Goal: Task Accomplishment & Management: Complete application form

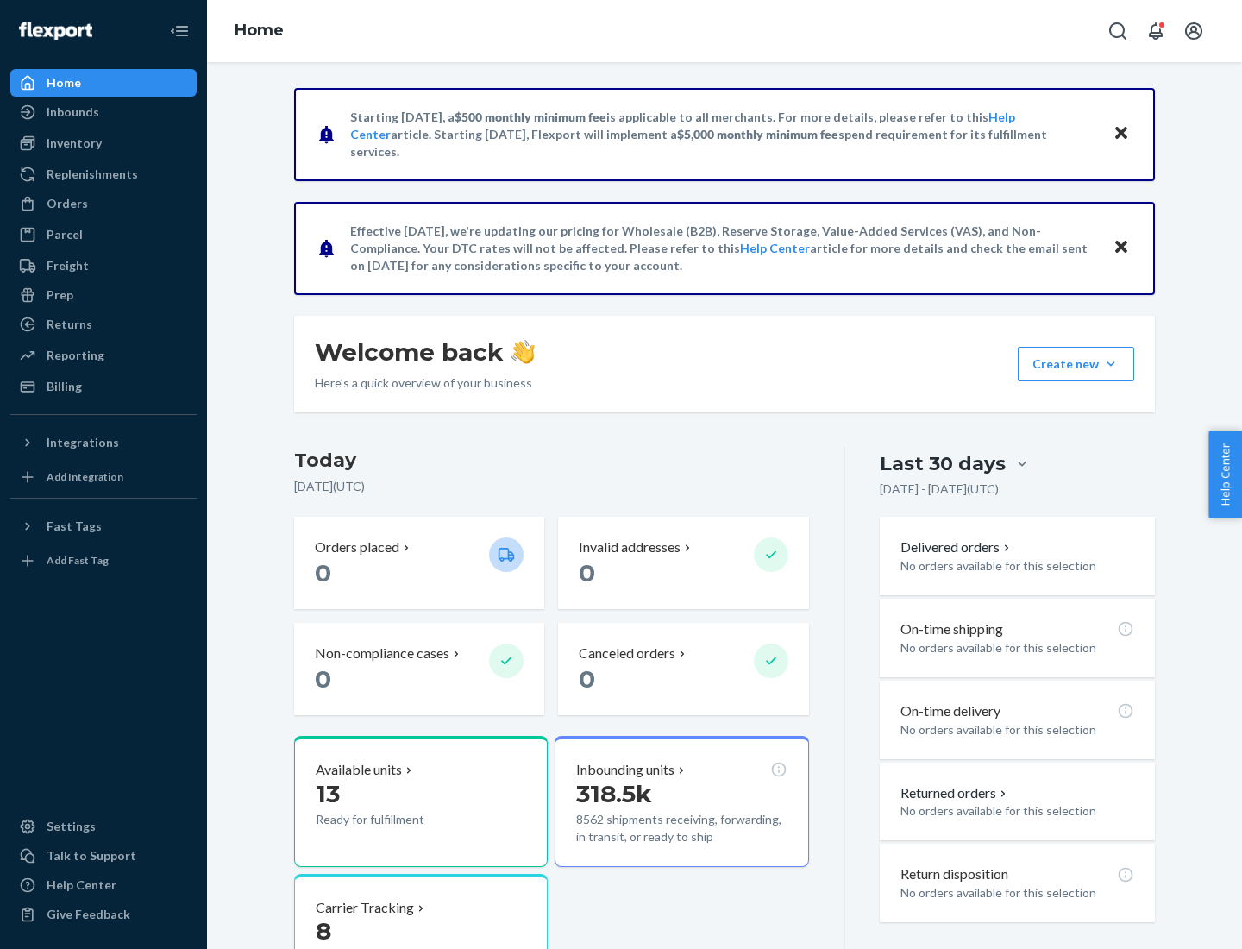
click at [1111, 364] on button "Create new Create new inbound Create new order Create new product" at bounding box center [1076, 364] width 116 height 34
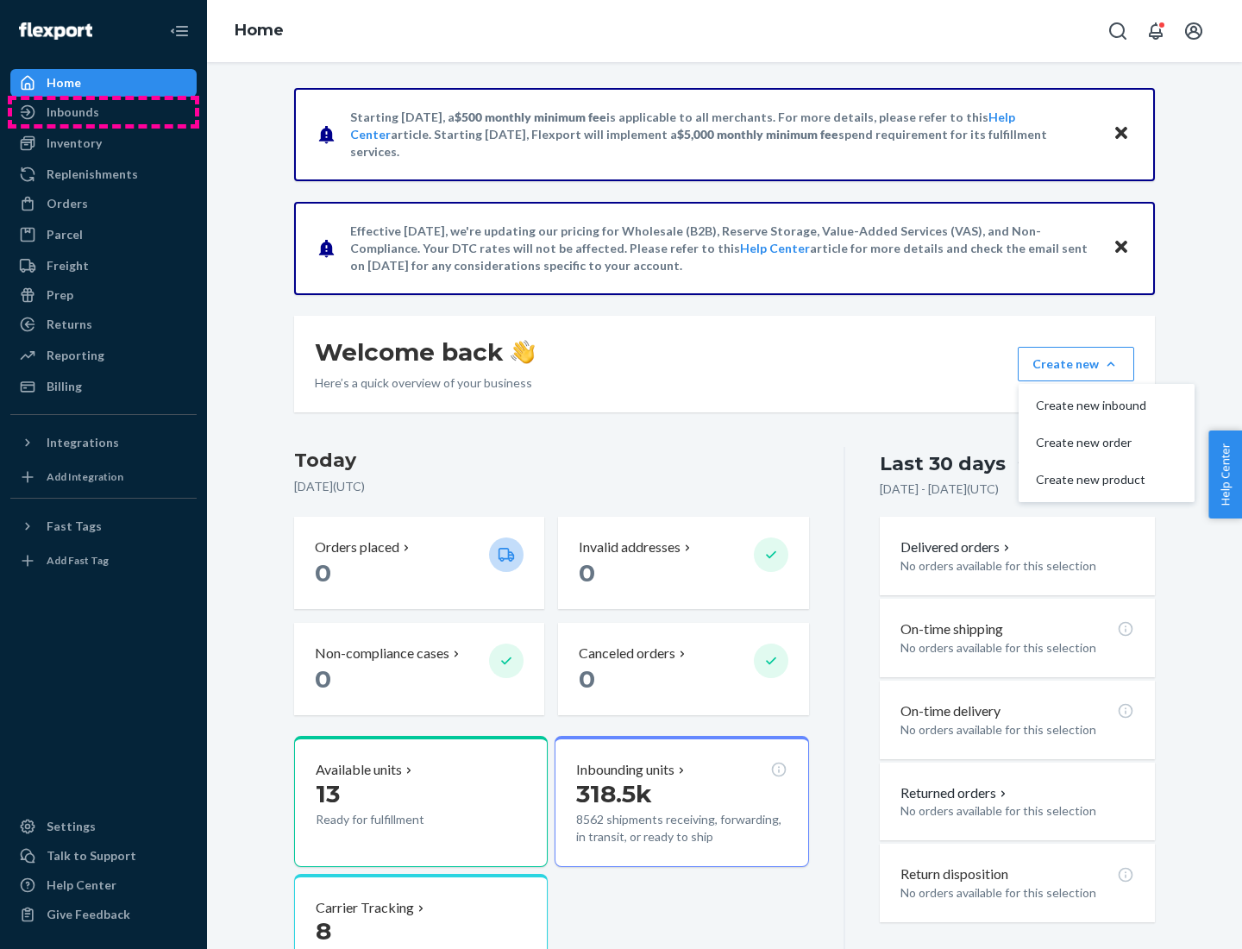
click at [103, 112] on div "Inbounds" at bounding box center [103, 112] width 183 height 24
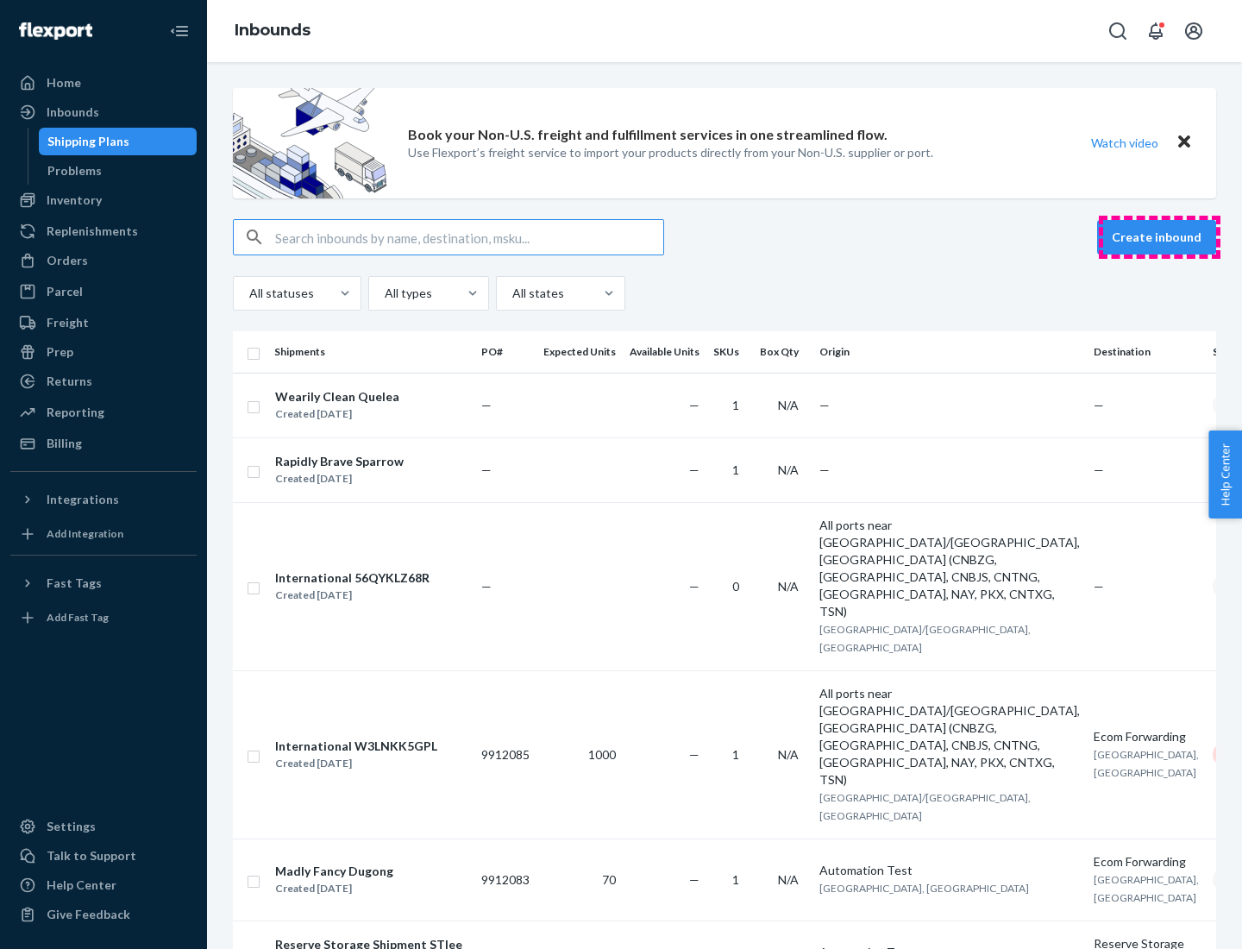
click at [1159, 237] on button "Create inbound" at bounding box center [1156, 237] width 119 height 34
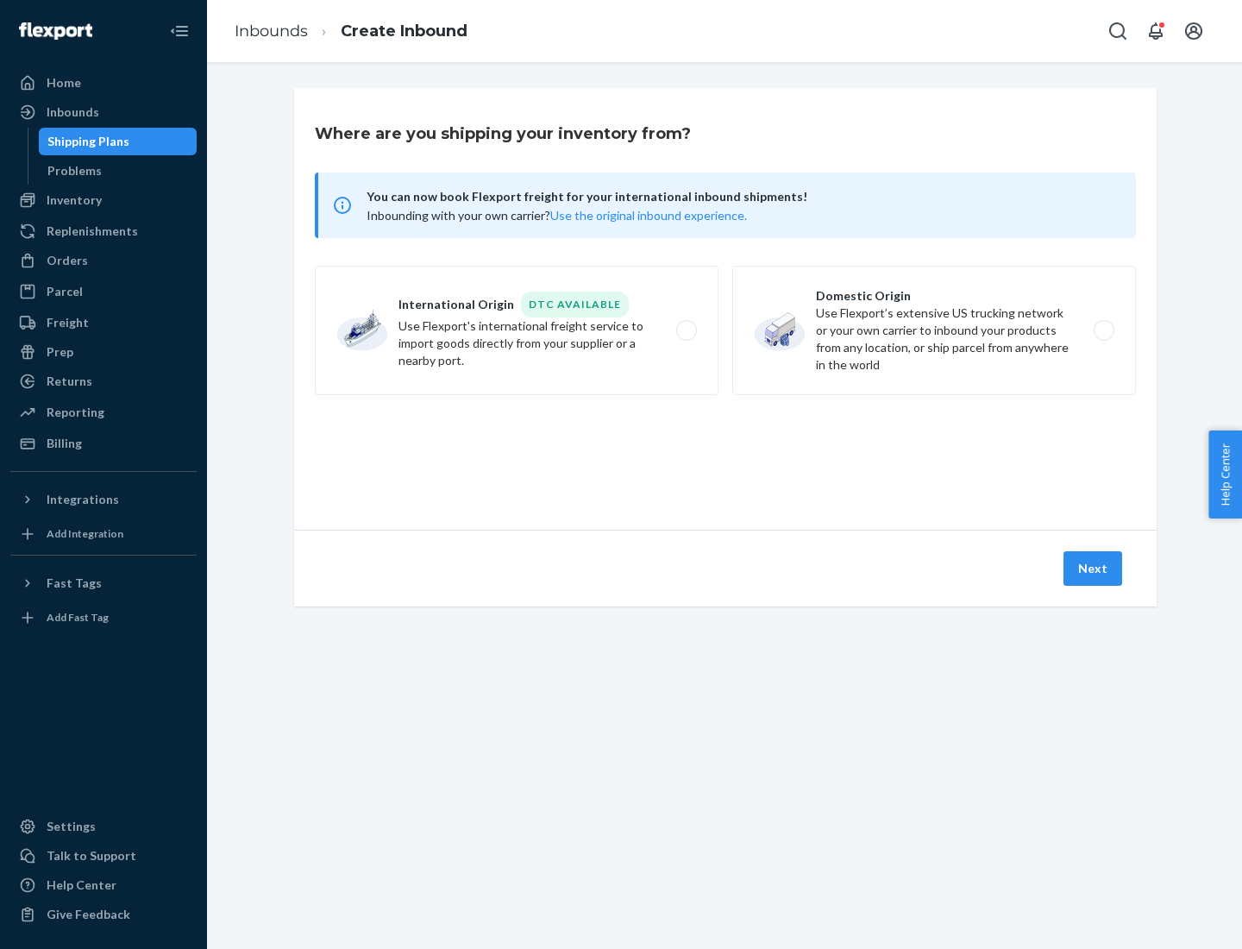
click at [934, 330] on label "Domestic Origin Use Flexport’s extensive US trucking network or your own carrie…" at bounding box center [934, 330] width 404 height 129
click at [1103, 330] on input "Domestic Origin Use Flexport’s extensive US trucking network or your own carrie…" at bounding box center [1108, 330] width 11 height 11
radio input "true"
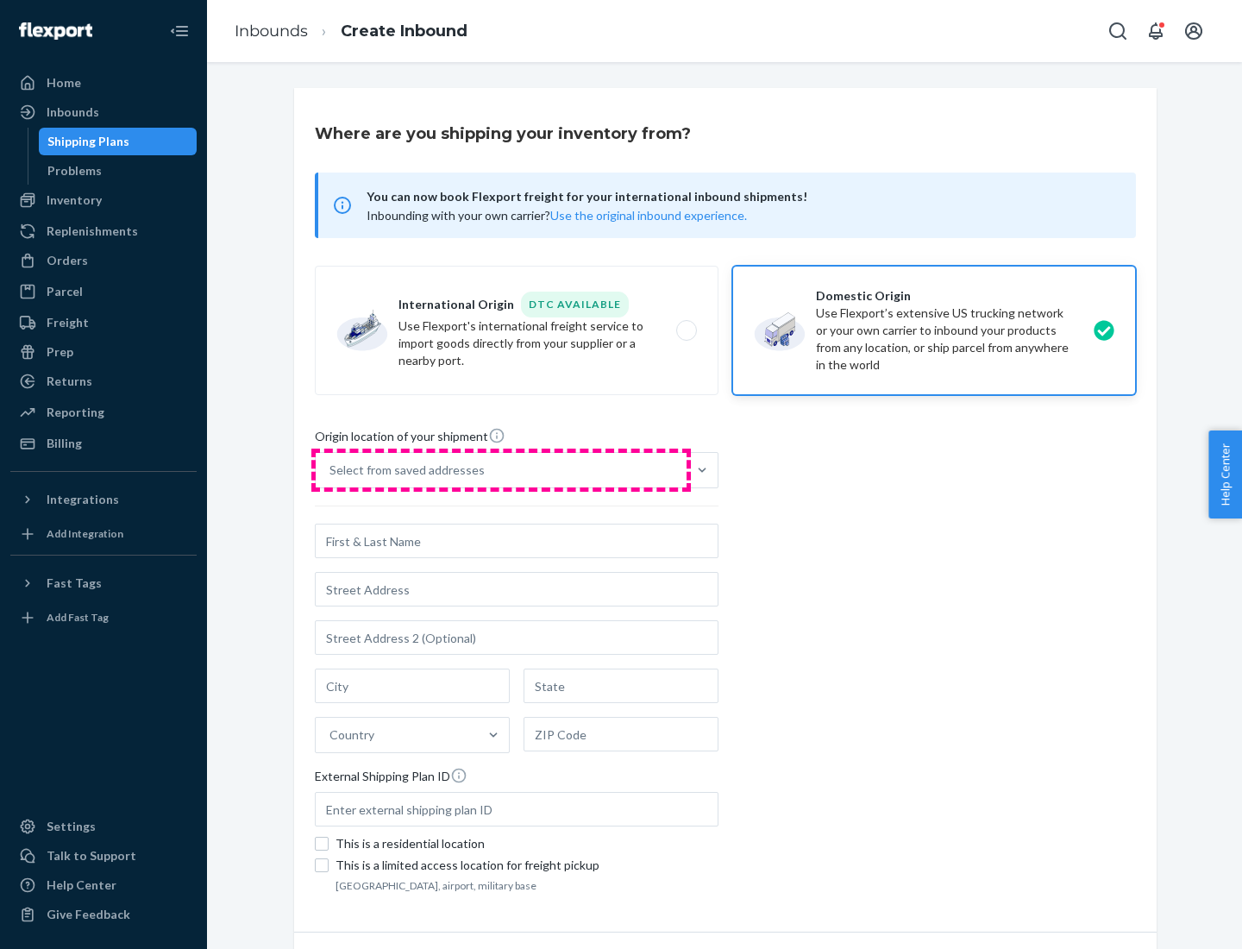
click at [501, 470] on div "Select from saved addresses" at bounding box center [501, 470] width 371 height 34
click at [331, 470] on input "Select from saved addresses" at bounding box center [330, 469] width 2 height 17
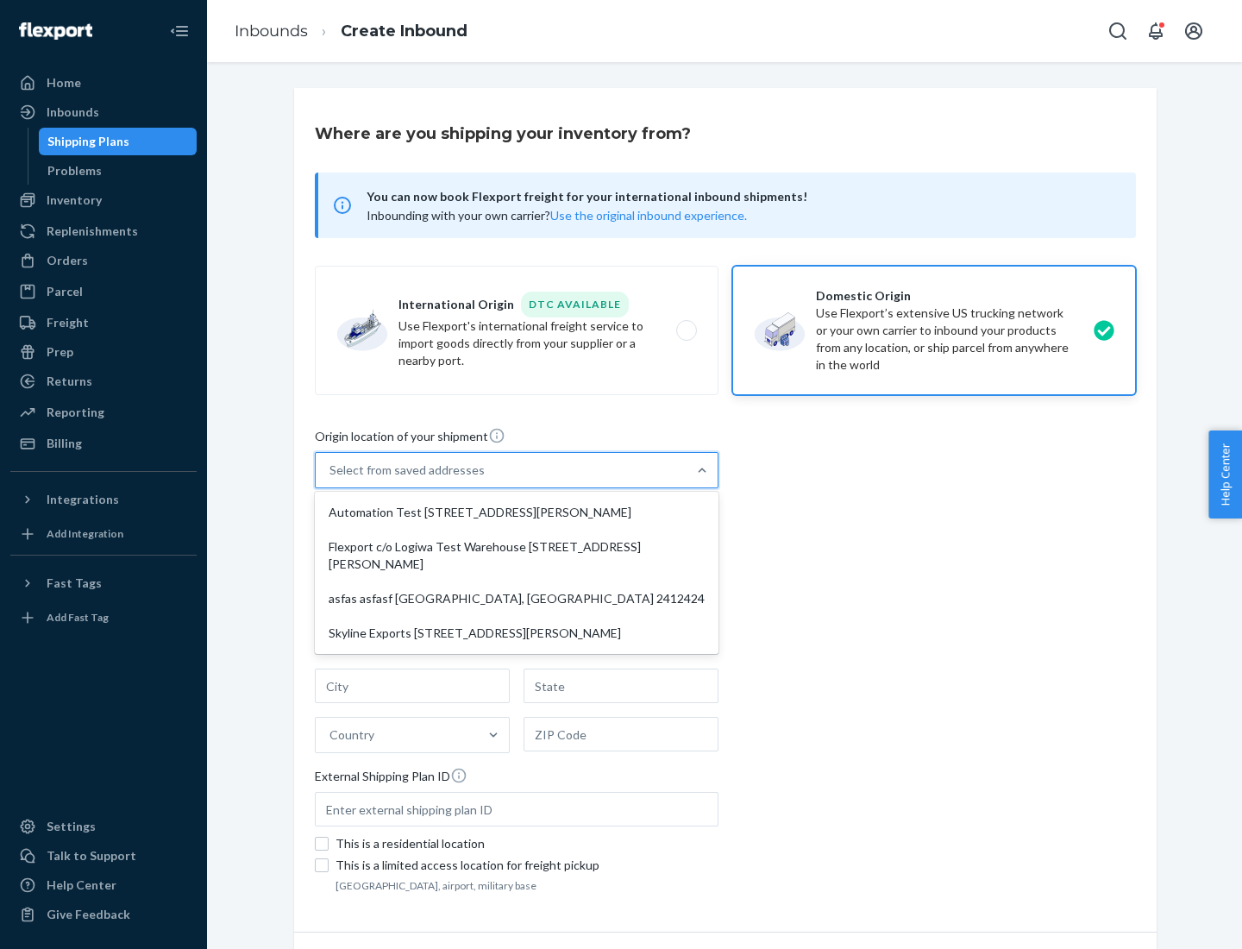
scroll to position [7, 0]
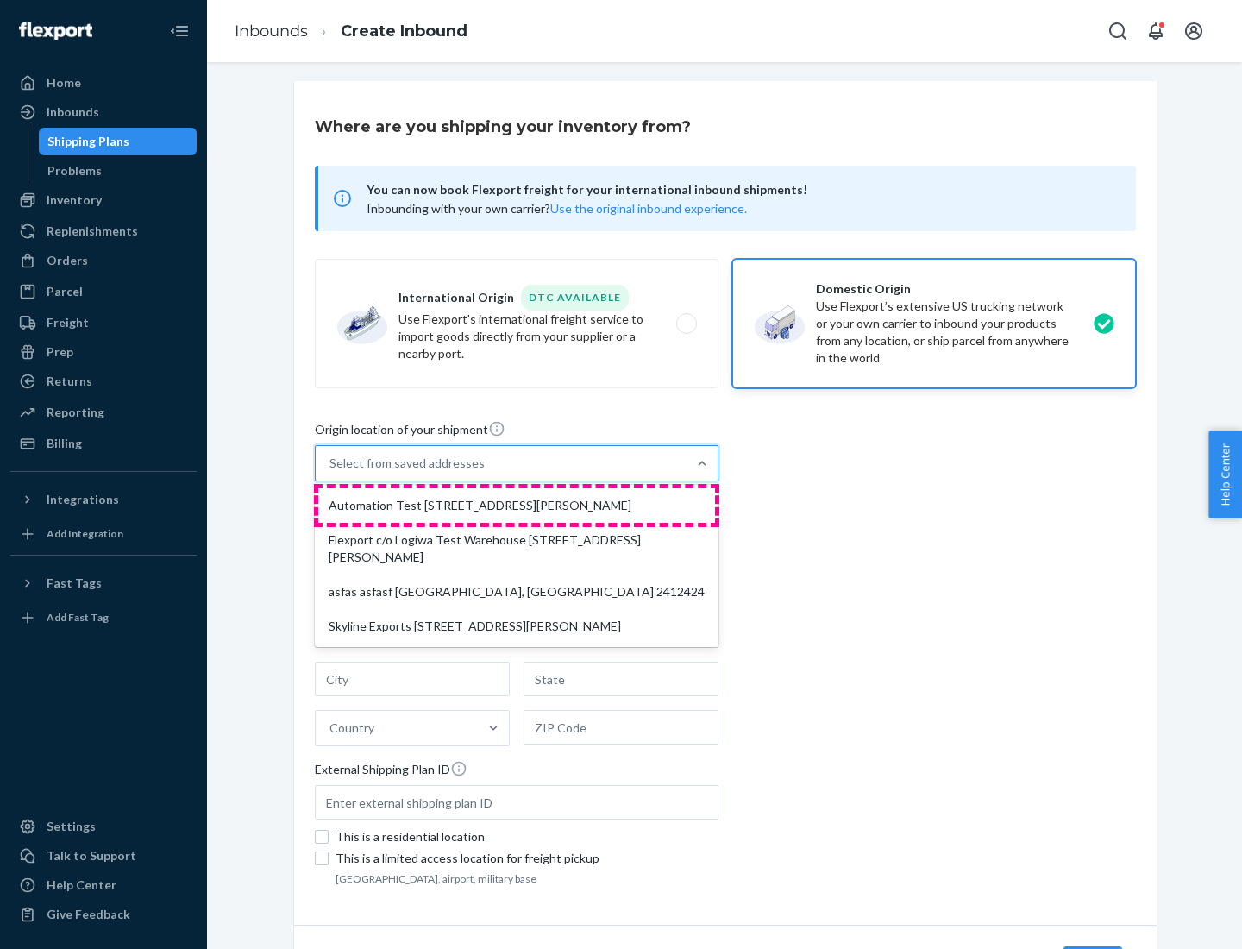
click at [517, 505] on div "Automation Test [STREET_ADDRESS][PERSON_NAME]" at bounding box center [516, 505] width 397 height 34
click at [331, 472] on input "option Automation Test [STREET_ADDRESS][PERSON_NAME] focused, 1 of 4. 4 results…" at bounding box center [330, 462] width 2 height 17
type input "Automation Test"
type input "[STREET_ADDRESS][PERSON_NAME]"
type input "9th Floor"
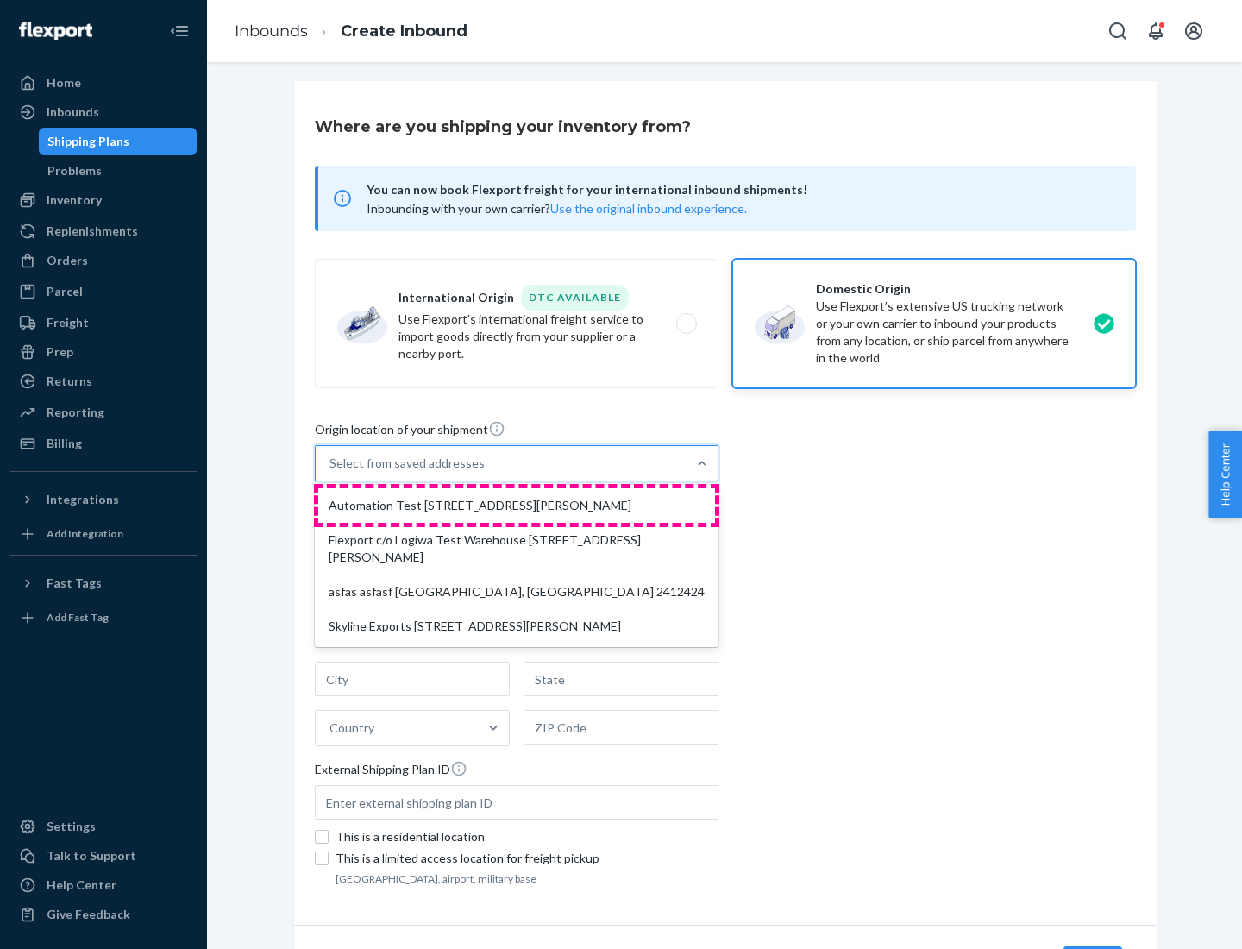
type input "[GEOGRAPHIC_DATA]"
type input "CA"
type input "94104"
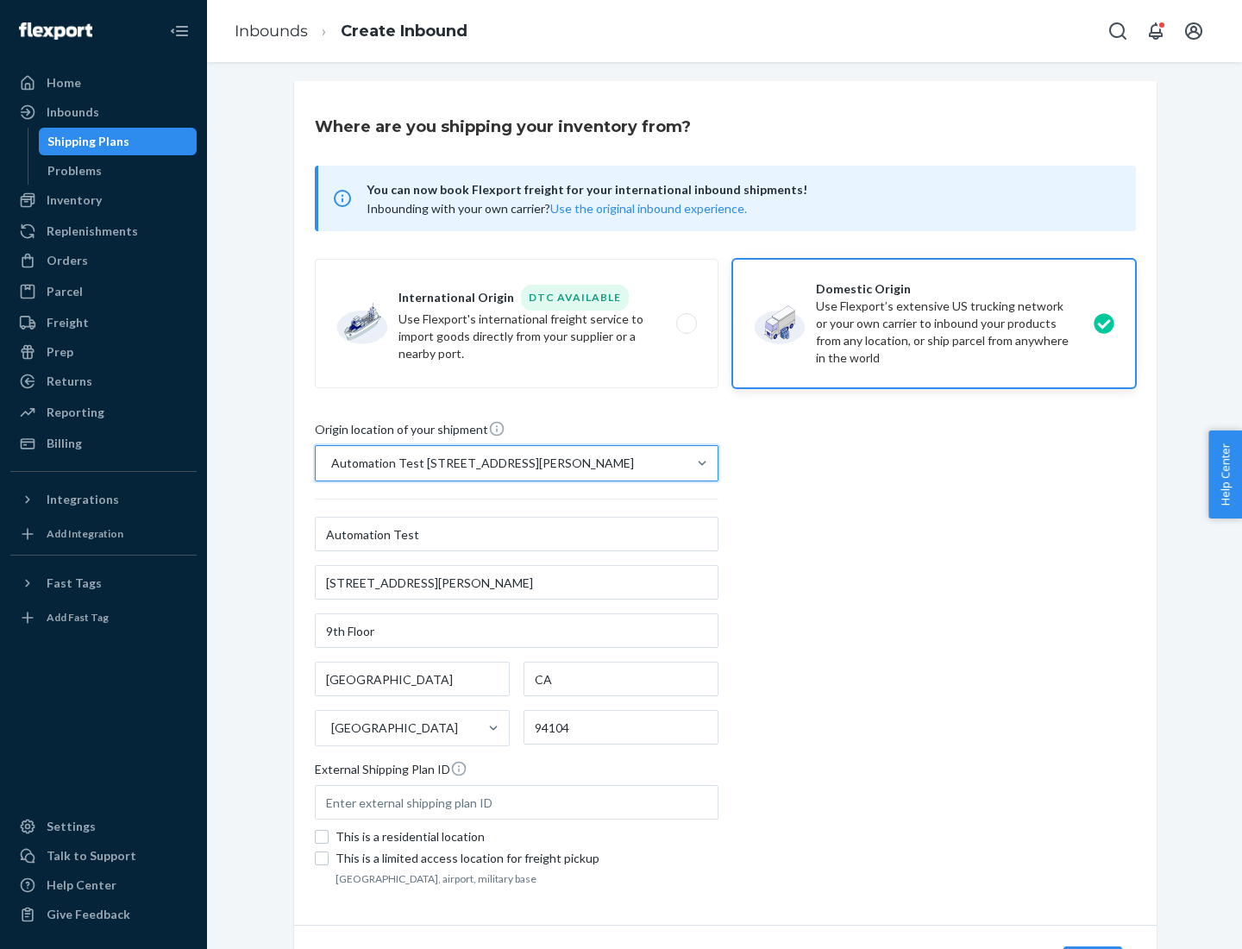
scroll to position [101, 0]
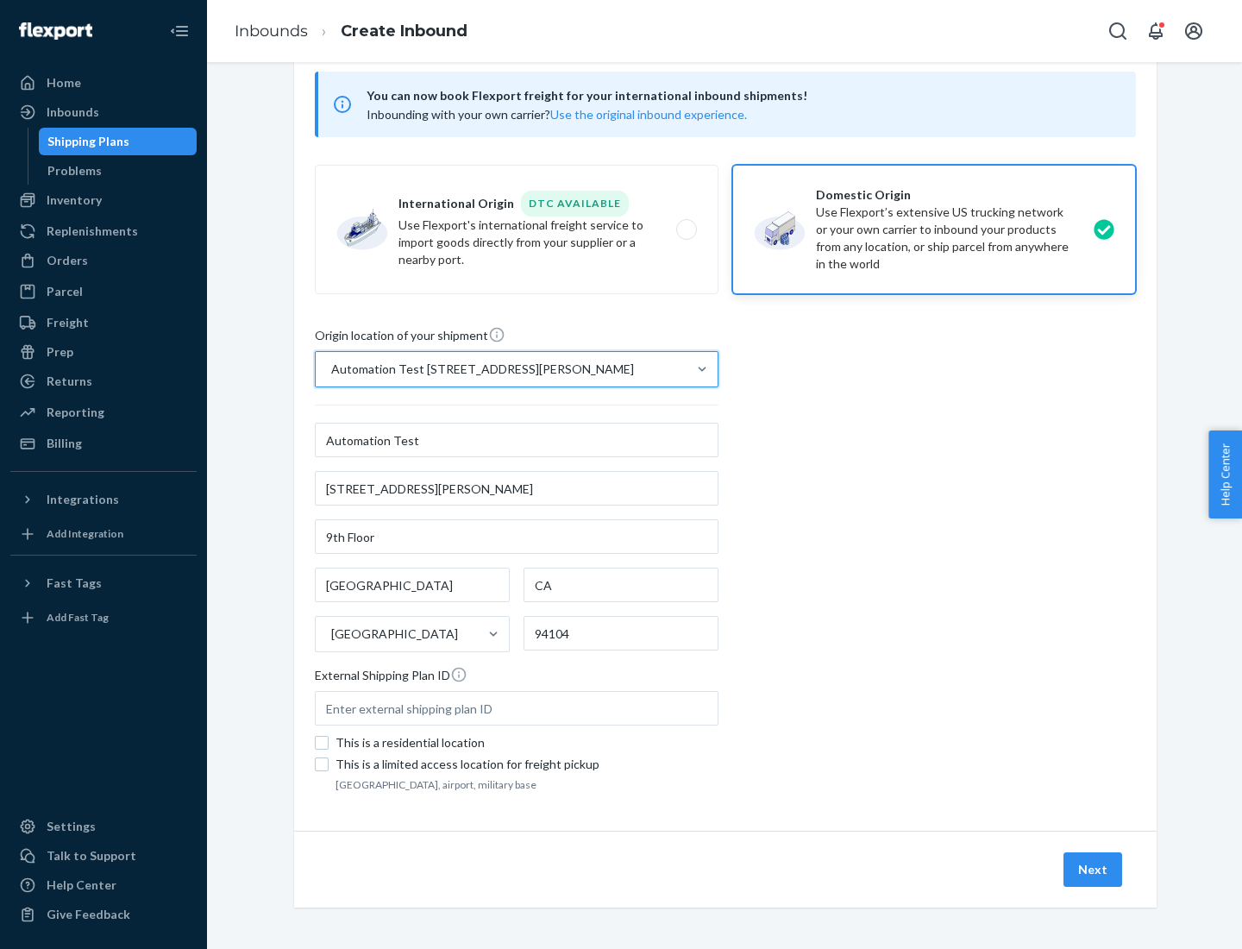
click at [1093, 869] on button "Next" at bounding box center [1092, 869] width 59 height 34
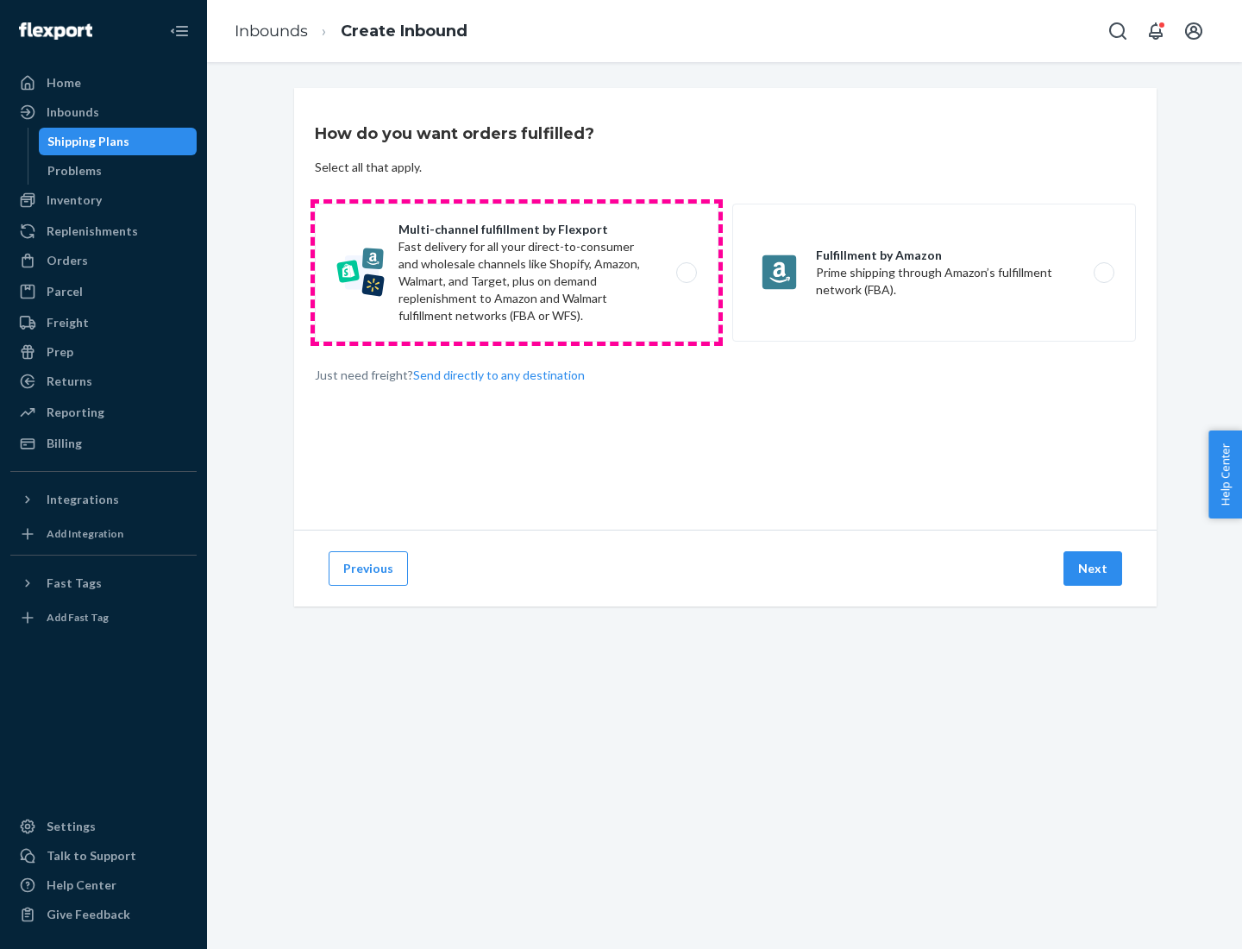
click at [517, 273] on label "Multi-channel fulfillment by Flexport Fast delivery for all your direct-to-cons…" at bounding box center [517, 273] width 404 height 138
click at [686, 273] on input "Multi-channel fulfillment by Flexport Fast delivery for all your direct-to-cons…" at bounding box center [691, 272] width 11 height 11
radio input "true"
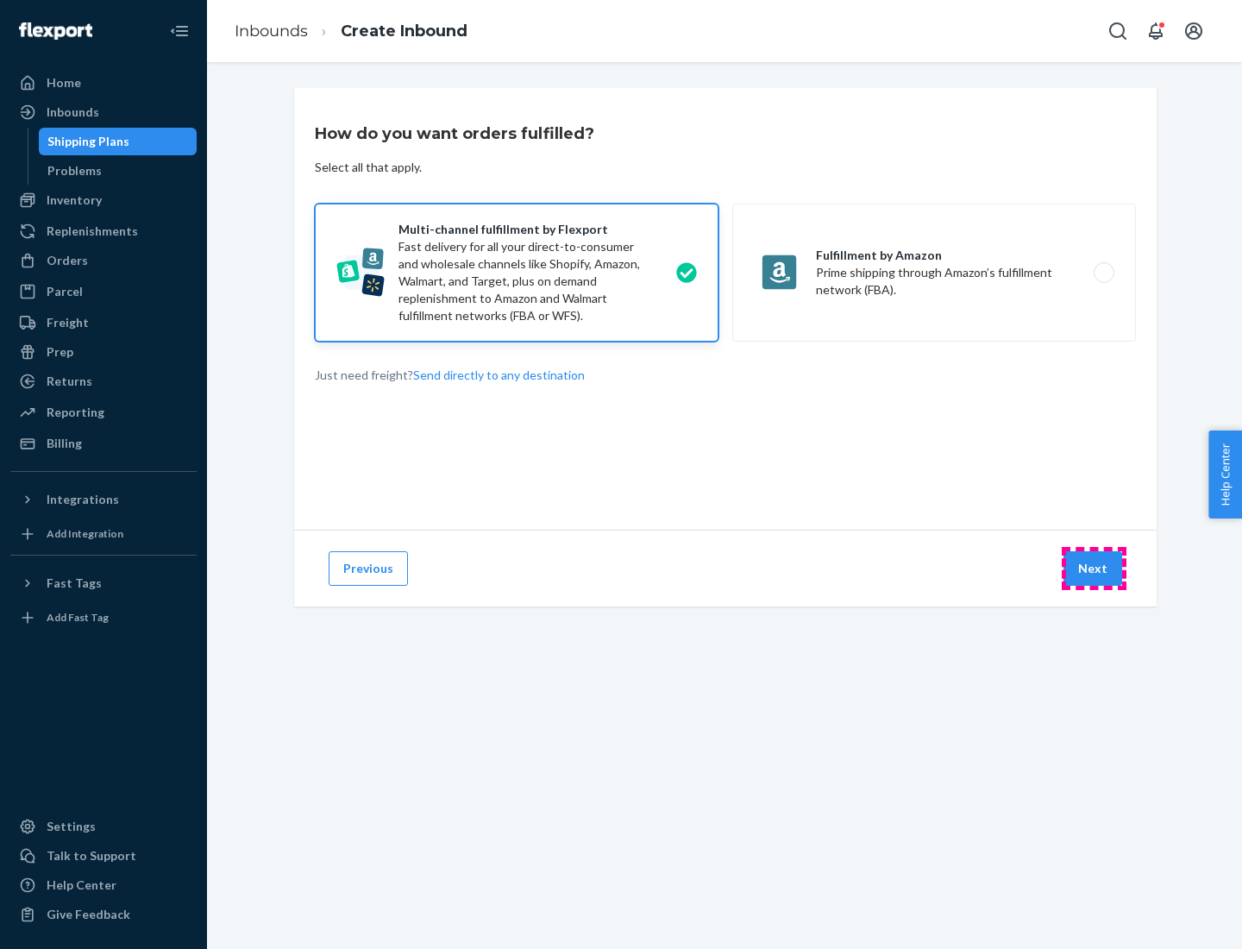
click at [1093, 568] on button "Next" at bounding box center [1092, 568] width 59 height 34
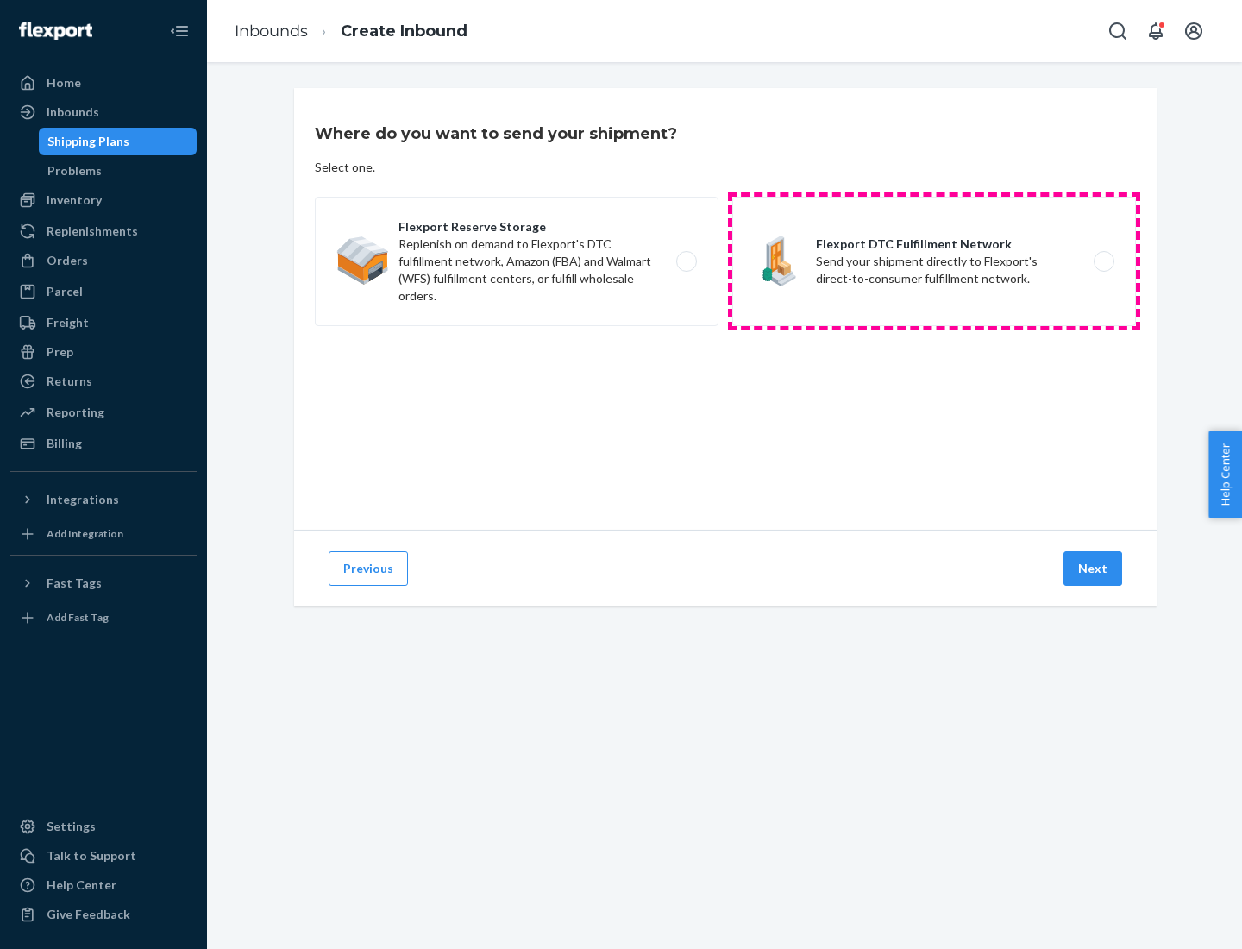
click at [934, 261] on label "Flexport DTC Fulfillment Network Send your shipment directly to Flexport's dire…" at bounding box center [934, 261] width 404 height 129
click at [1103, 261] on input "Flexport DTC Fulfillment Network Send your shipment directly to Flexport's dire…" at bounding box center [1108, 261] width 11 height 11
radio input "true"
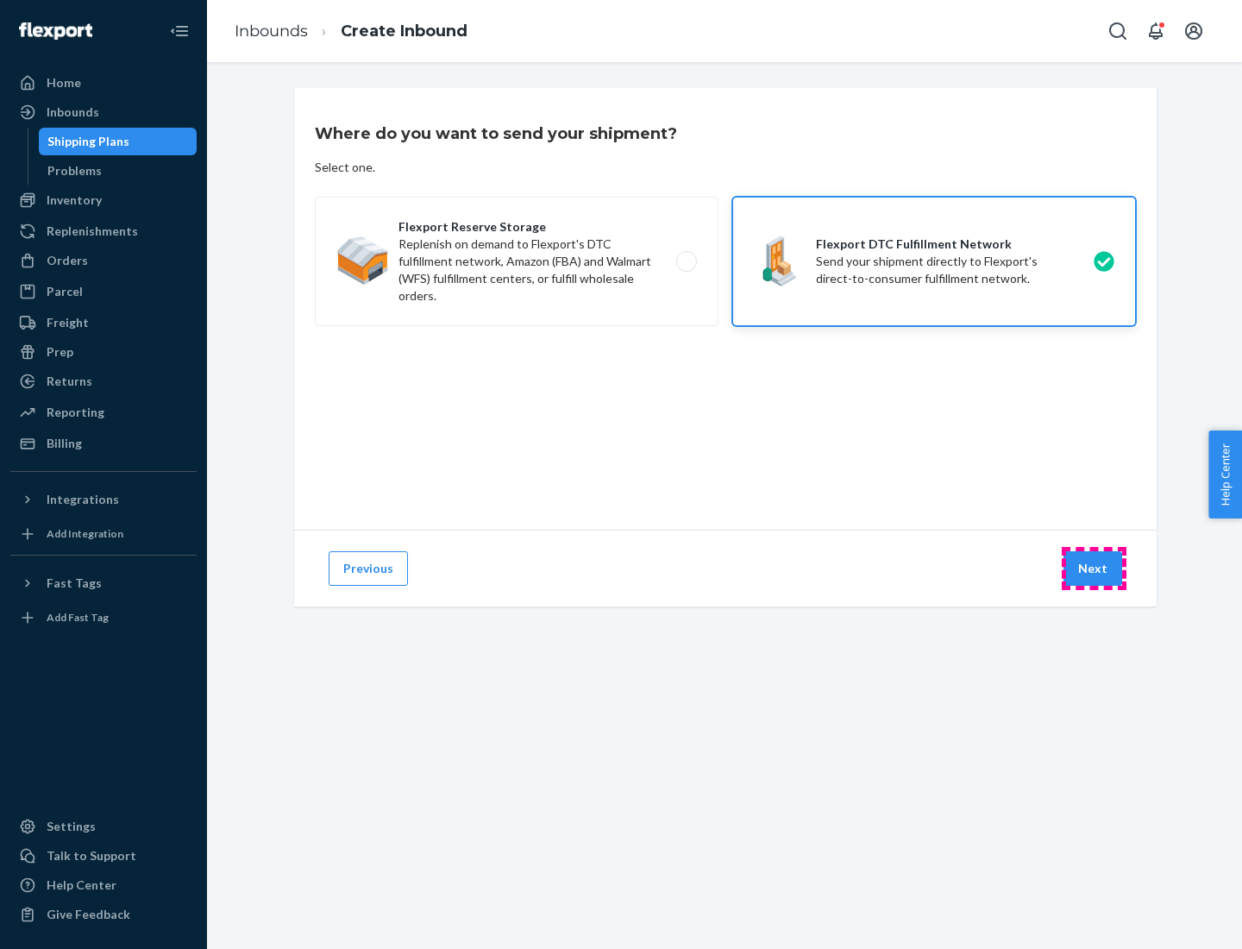
click at [1093, 568] on button "Next" at bounding box center [1092, 568] width 59 height 34
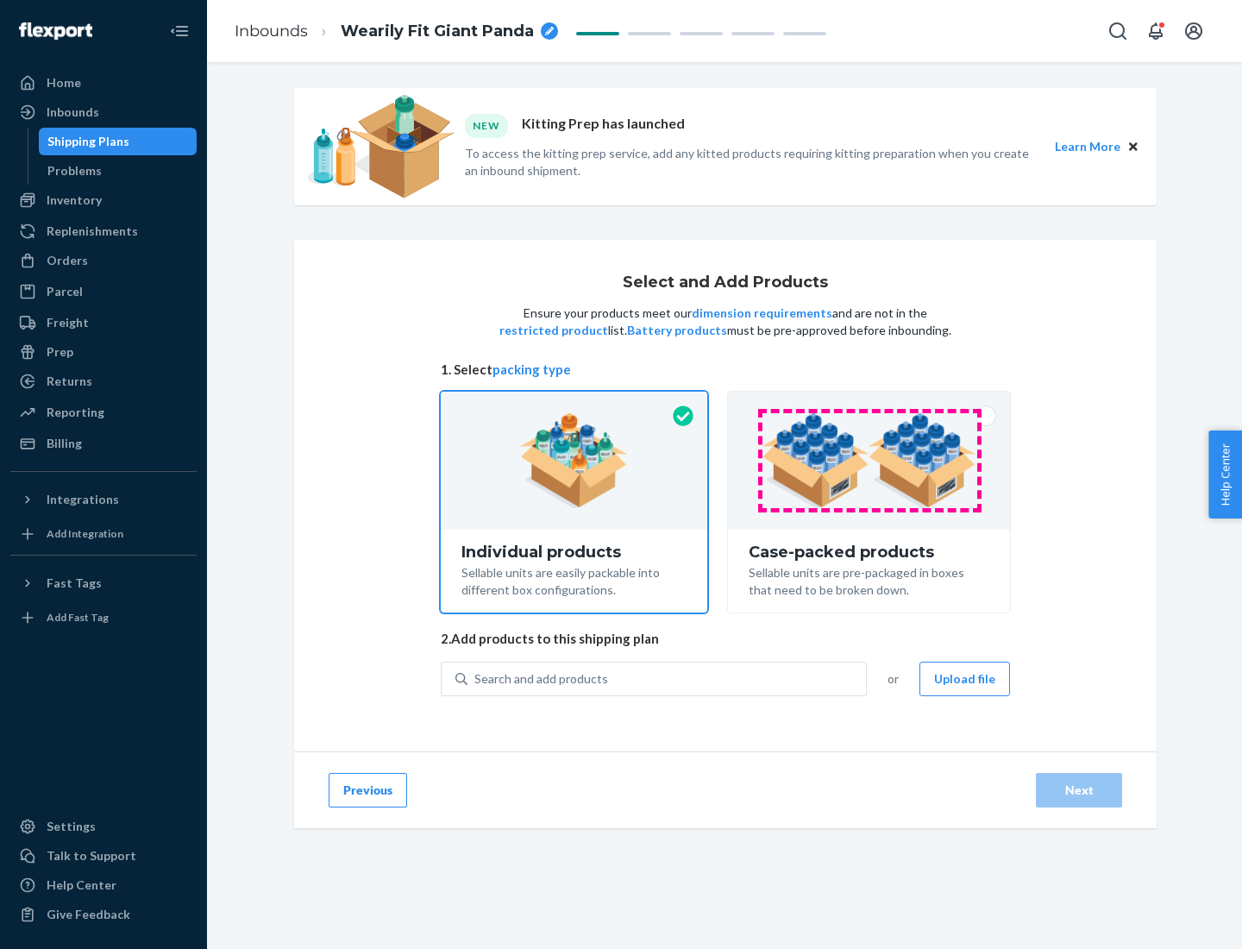
click at [869, 461] on img at bounding box center [868, 460] width 215 height 95
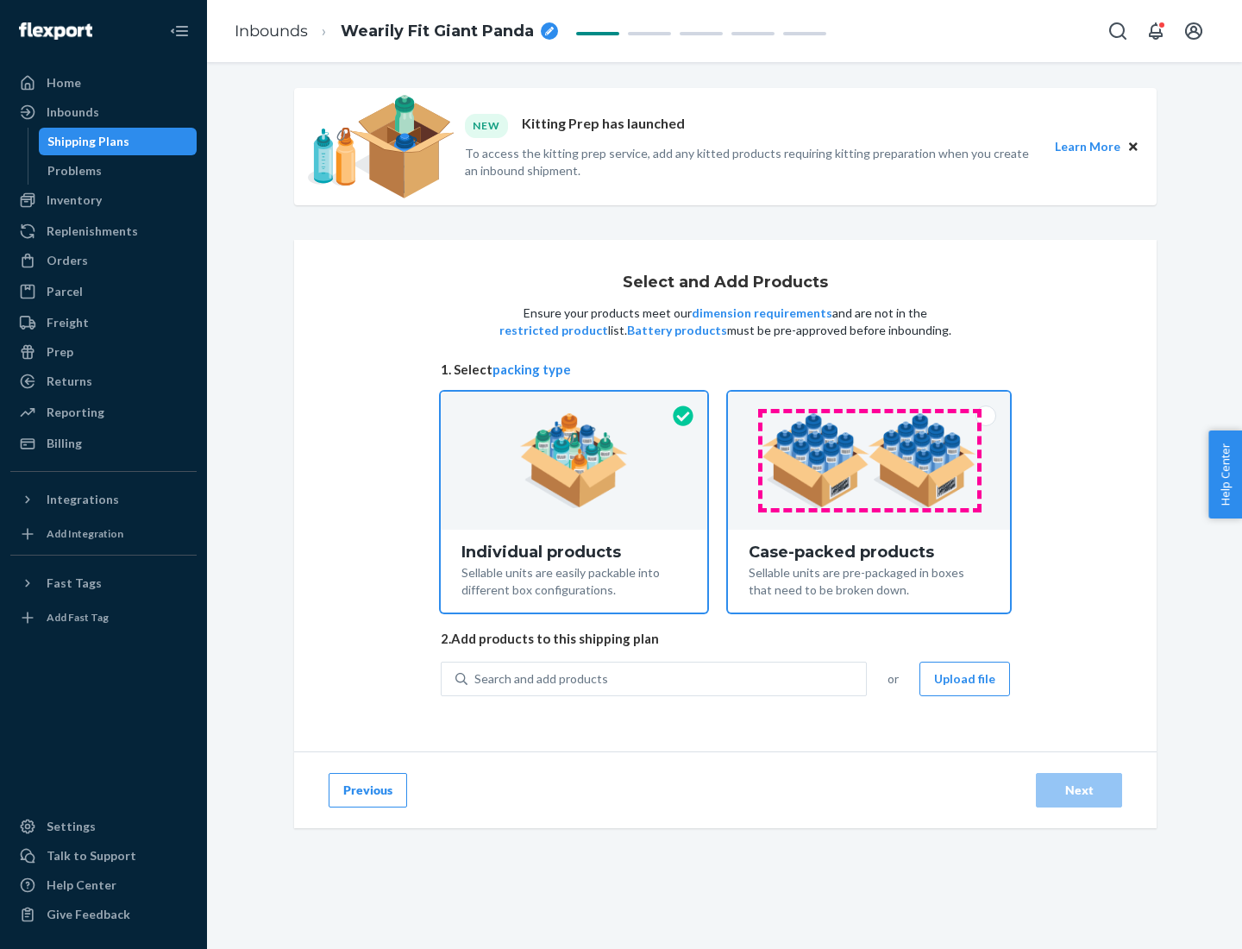
click at [869, 403] on input "Case-packed products Sellable units are pre-packaged in boxes that need to be b…" at bounding box center [868, 397] width 11 height 11
radio input "true"
radio input "false"
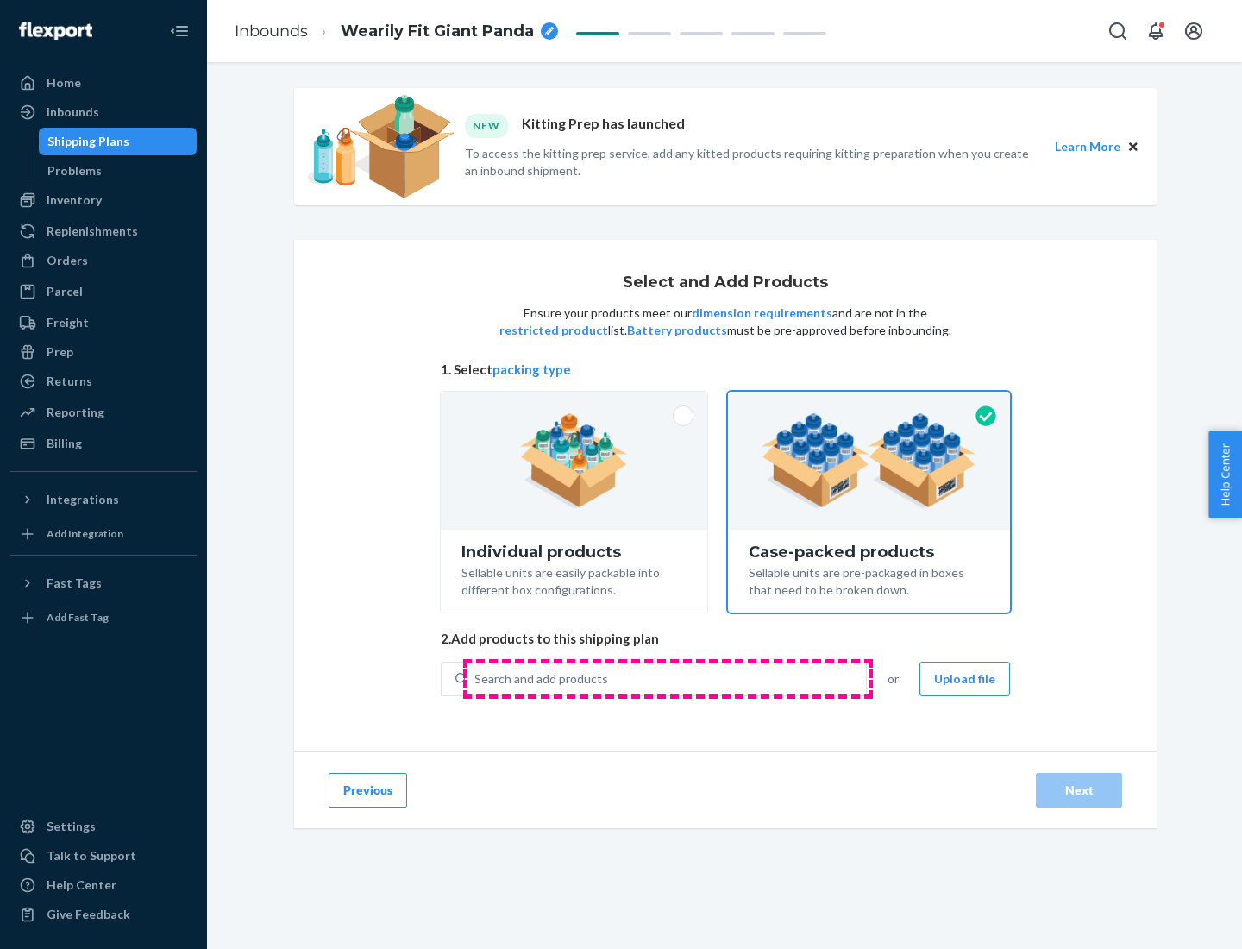
click at [667, 678] on div "Search and add products" at bounding box center [666, 678] width 398 height 31
click at [476, 678] on input "Search and add products" at bounding box center [475, 678] width 2 height 17
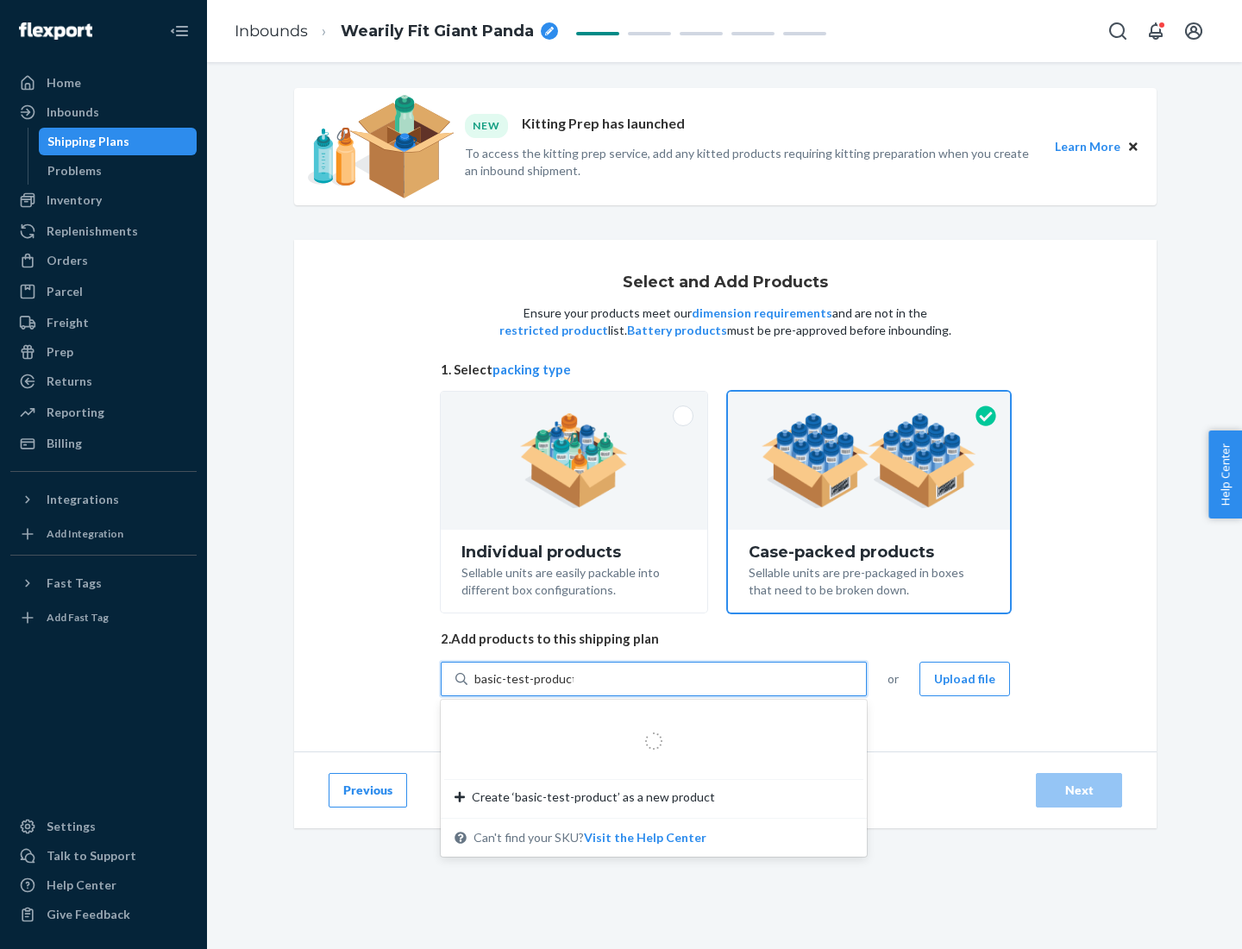
type input "basic-test-product-1"
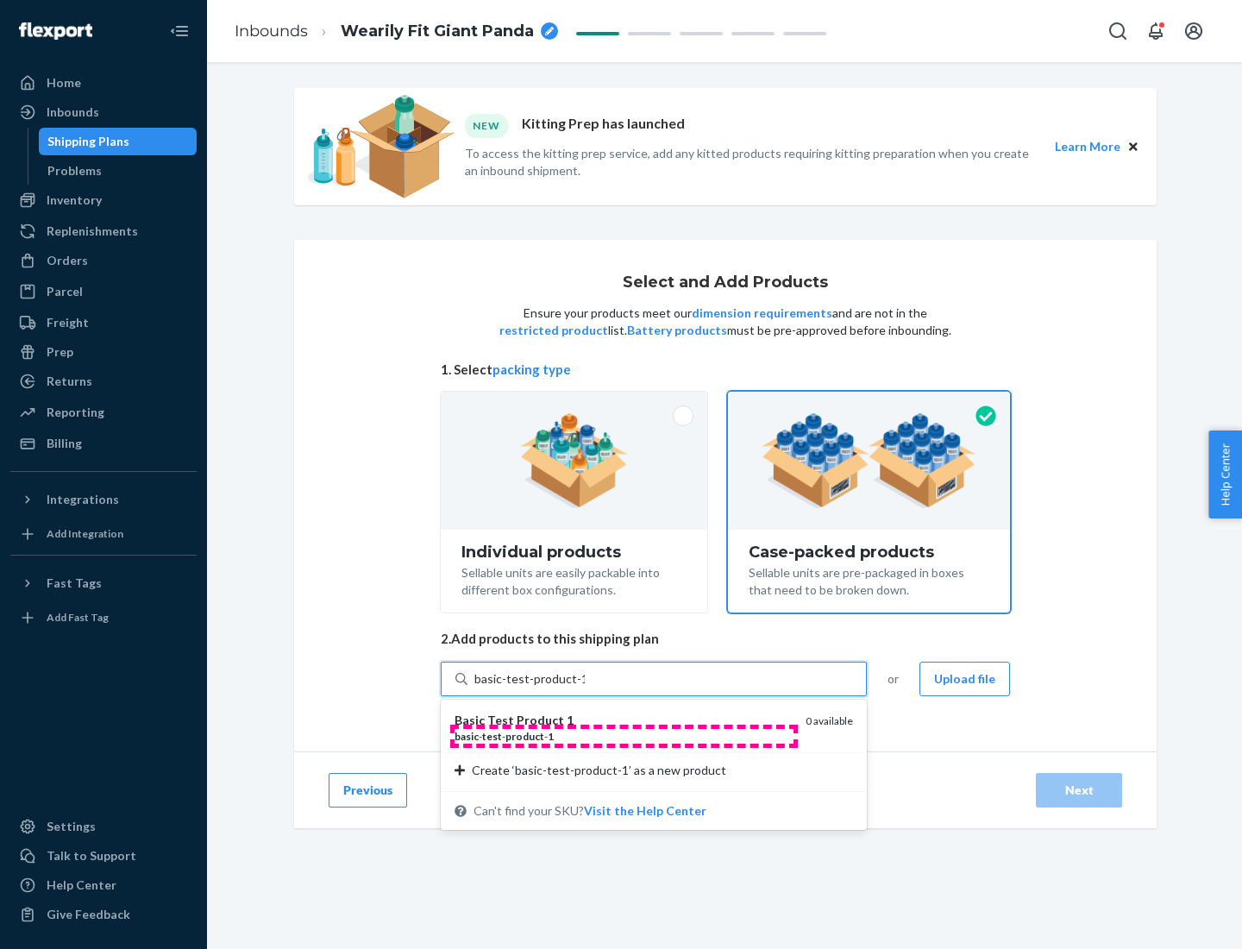
click at [623, 736] on div "basic - test - product - 1" at bounding box center [622, 736] width 337 height 15
click at [585, 687] on input "basic-test-product-1" at bounding box center [529, 678] width 110 height 17
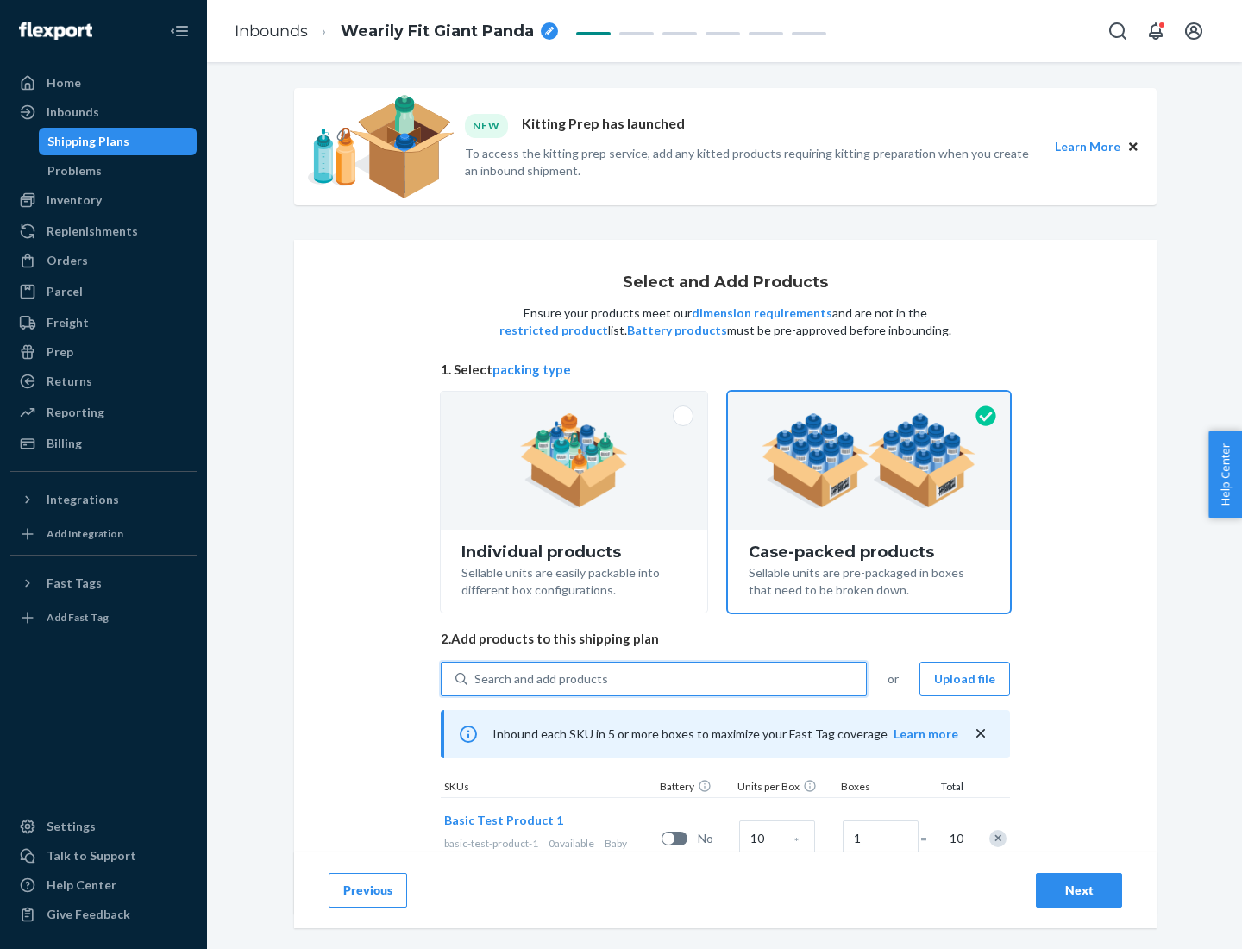
scroll to position [62, 0]
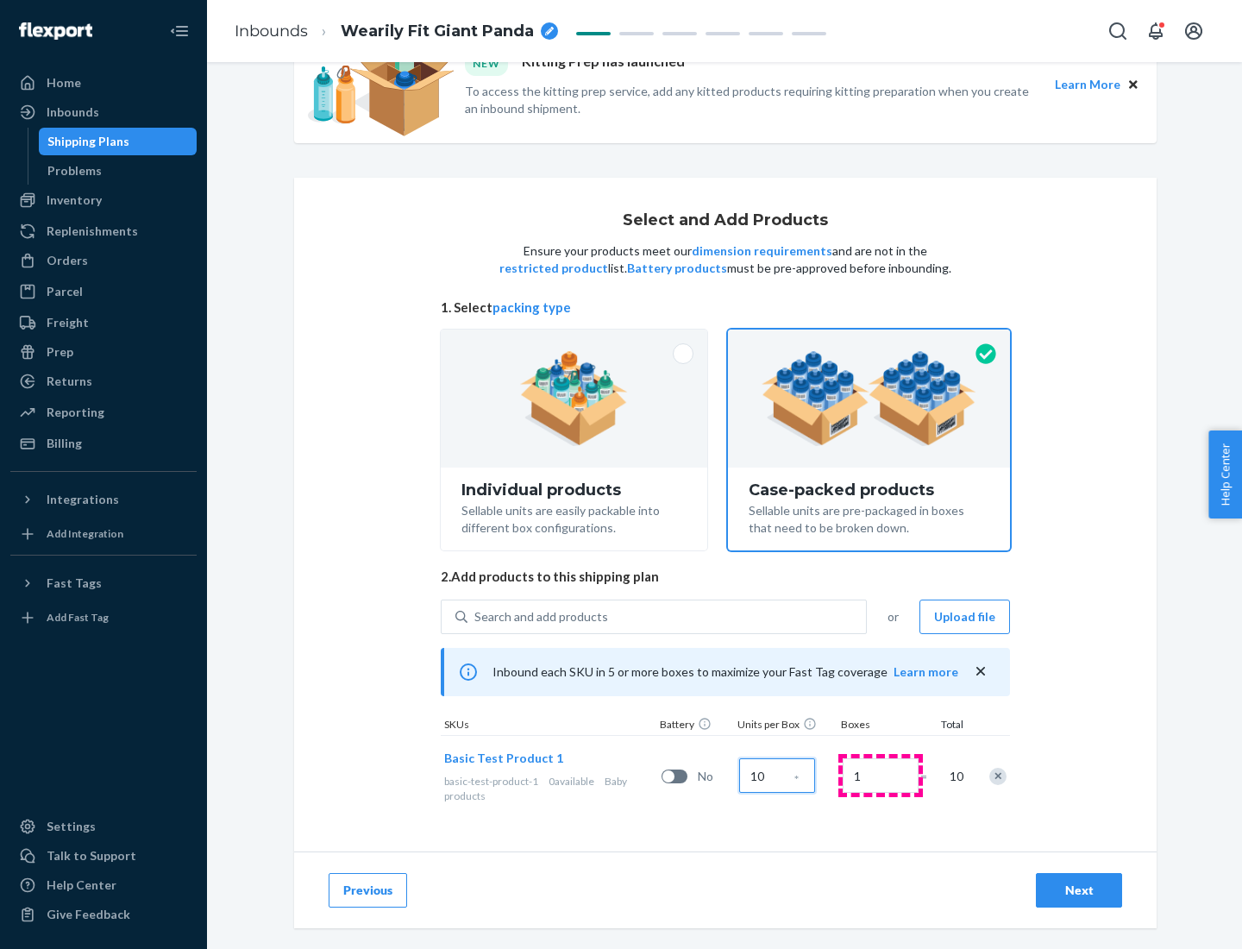
type input "10"
type input "7"
click at [1079, 890] on div "Next" at bounding box center [1078, 889] width 57 height 17
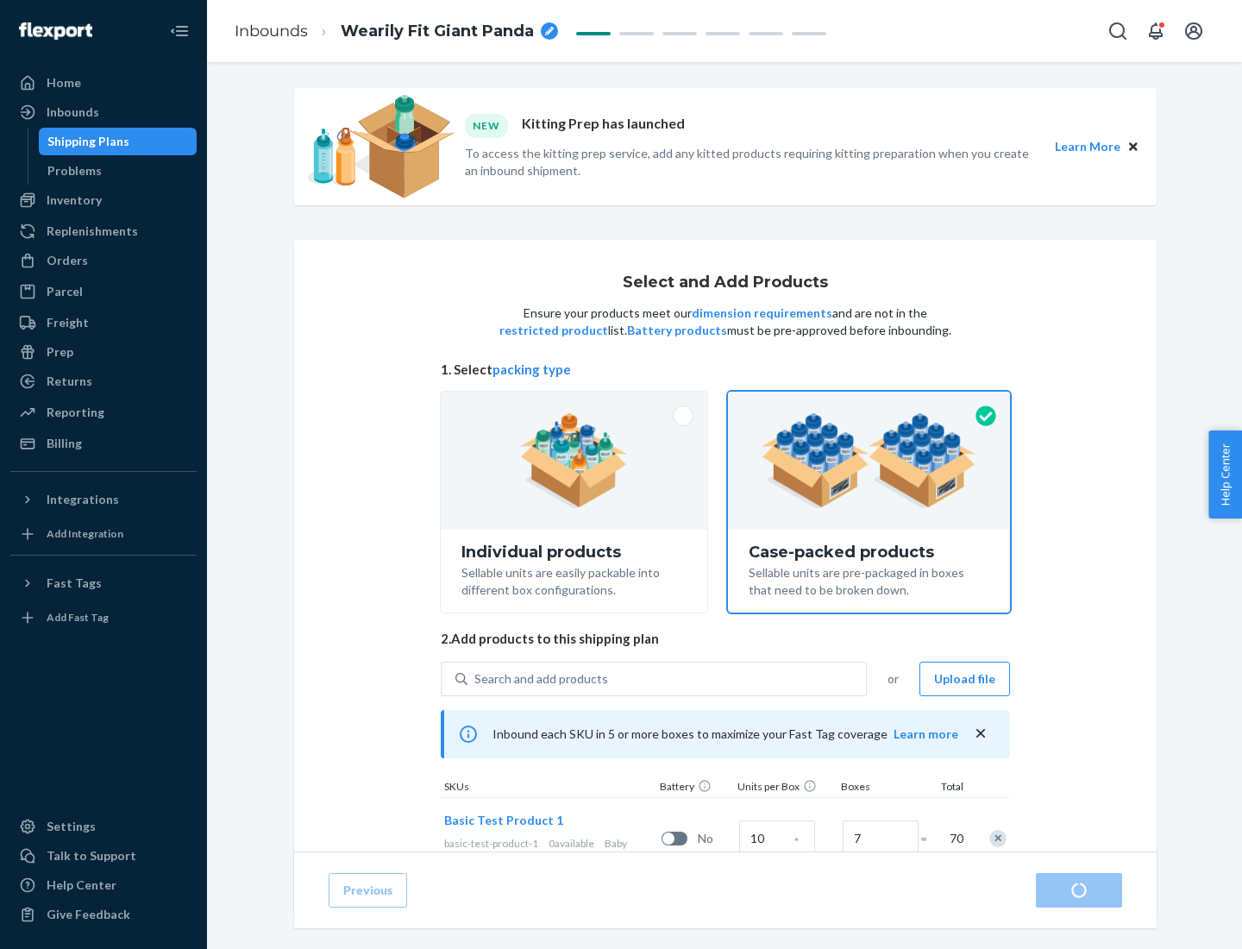
radio input "true"
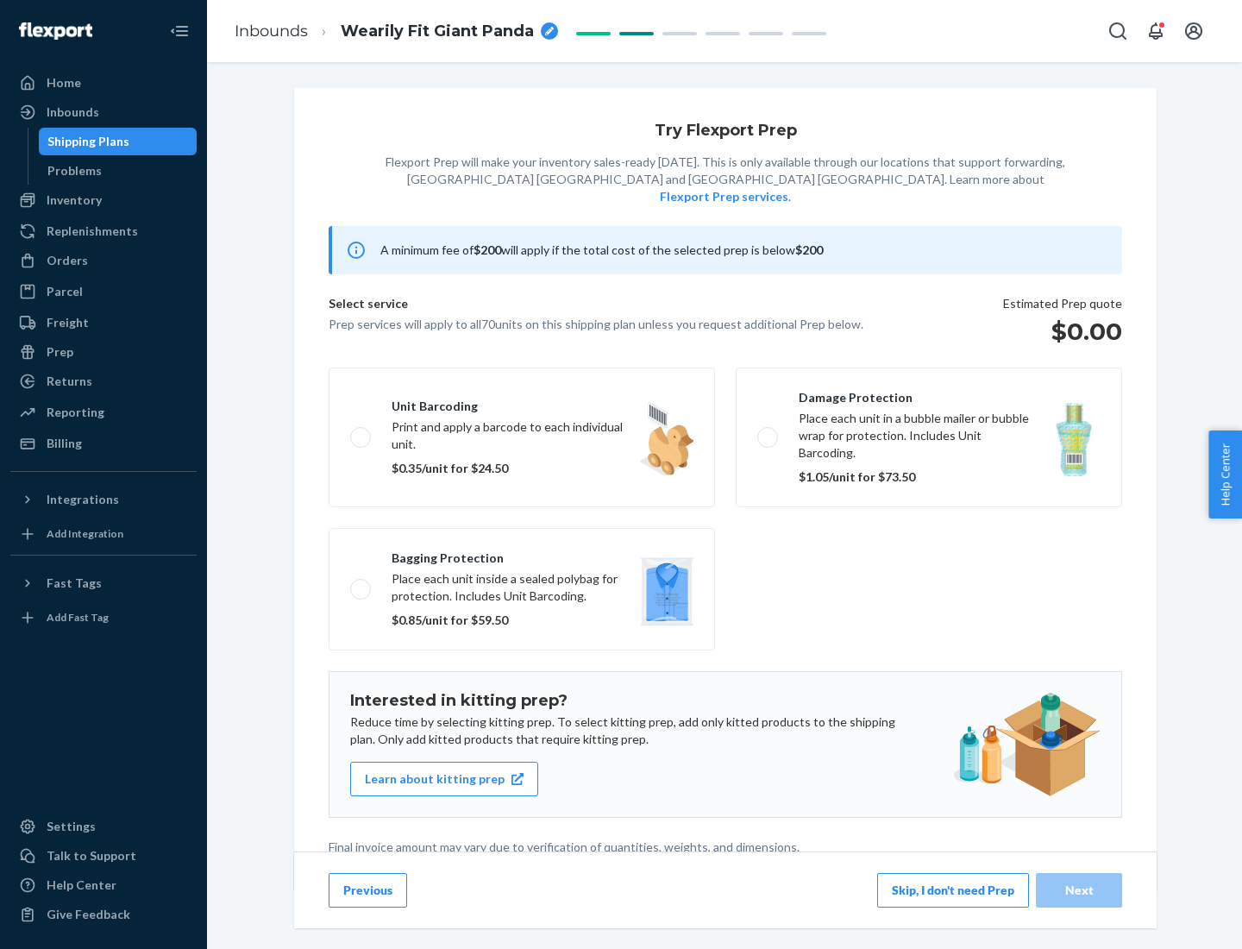
scroll to position [4, 0]
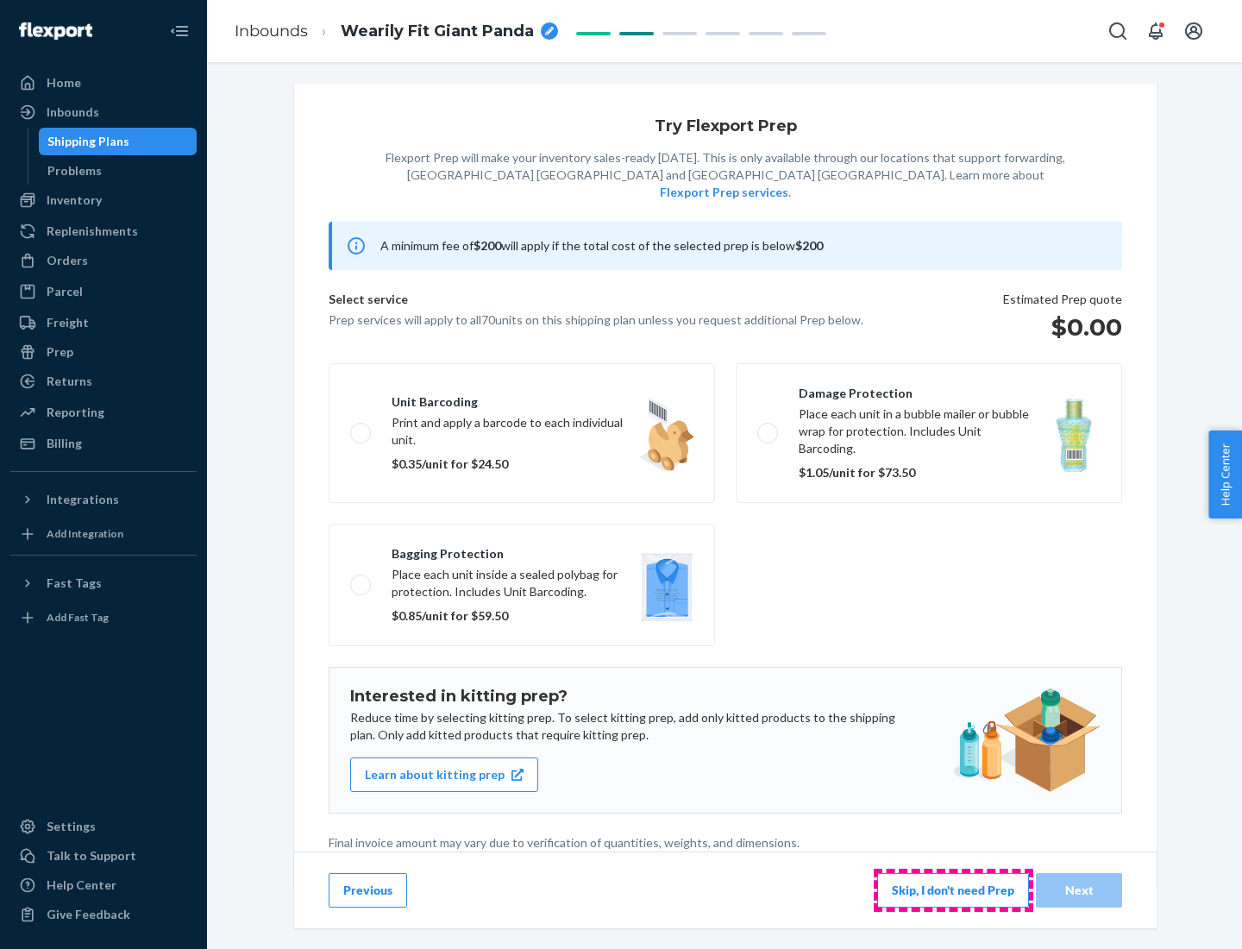
click at [953, 889] on button "Skip, I don't need Prep" at bounding box center [953, 890] width 152 height 34
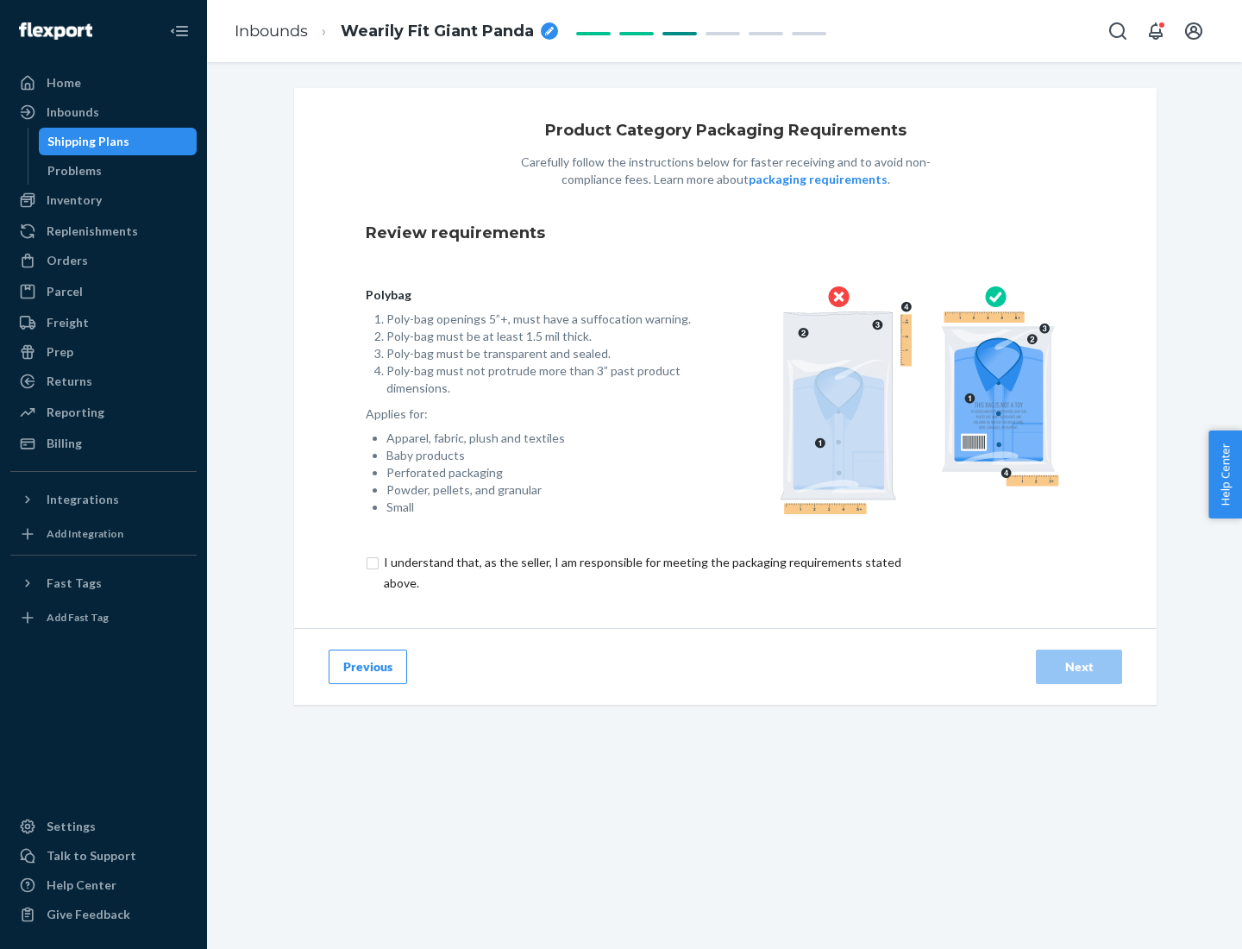
click at [641, 572] on input "checkbox" at bounding box center [652, 572] width 573 height 41
checkbox input "true"
click at [1079, 666] on div "Next" at bounding box center [1078, 666] width 57 height 17
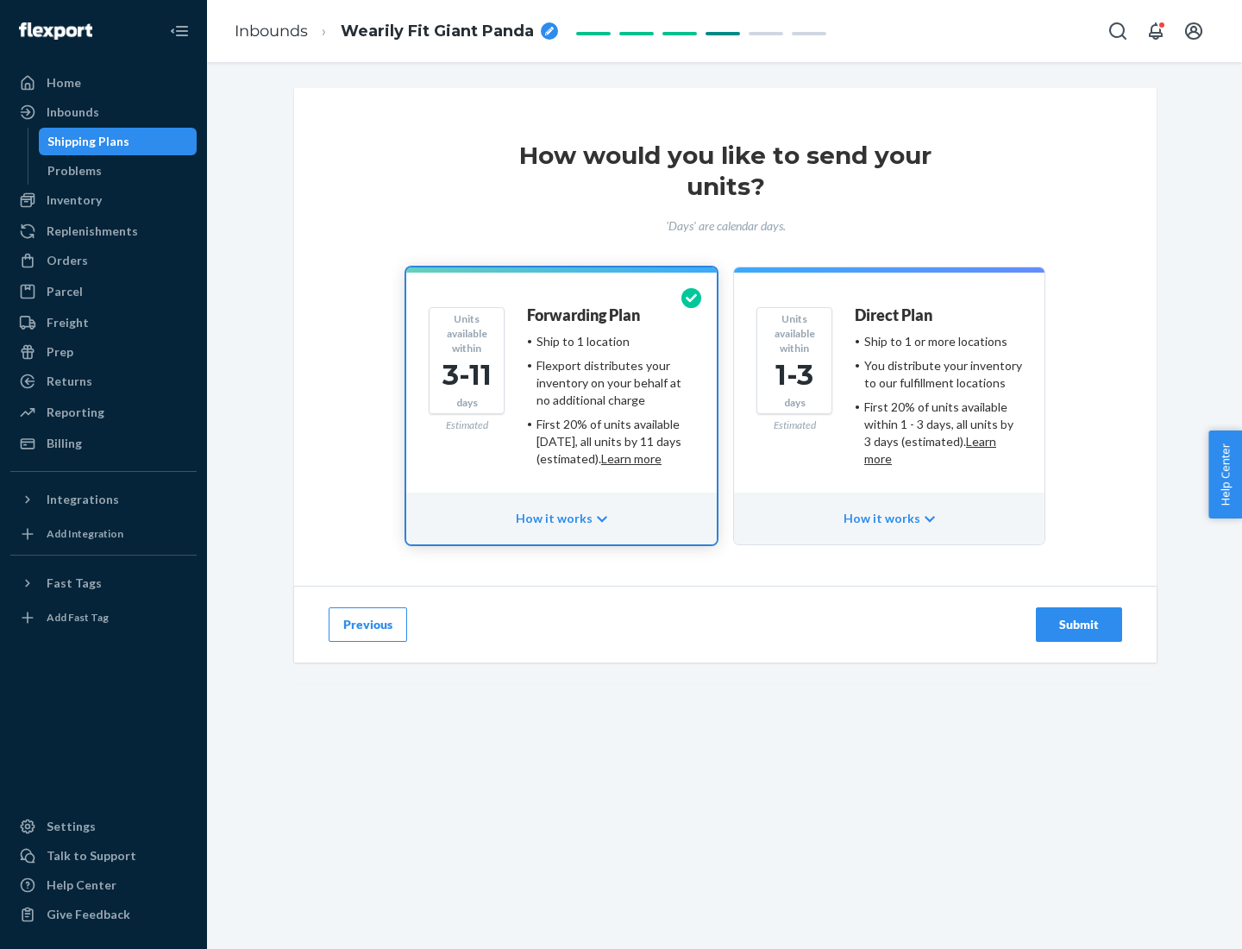
click at [889, 393] on ul "Ship to 1 or more locations You distribute your inventory to our fulfillment lo…" at bounding box center [938, 400] width 167 height 135
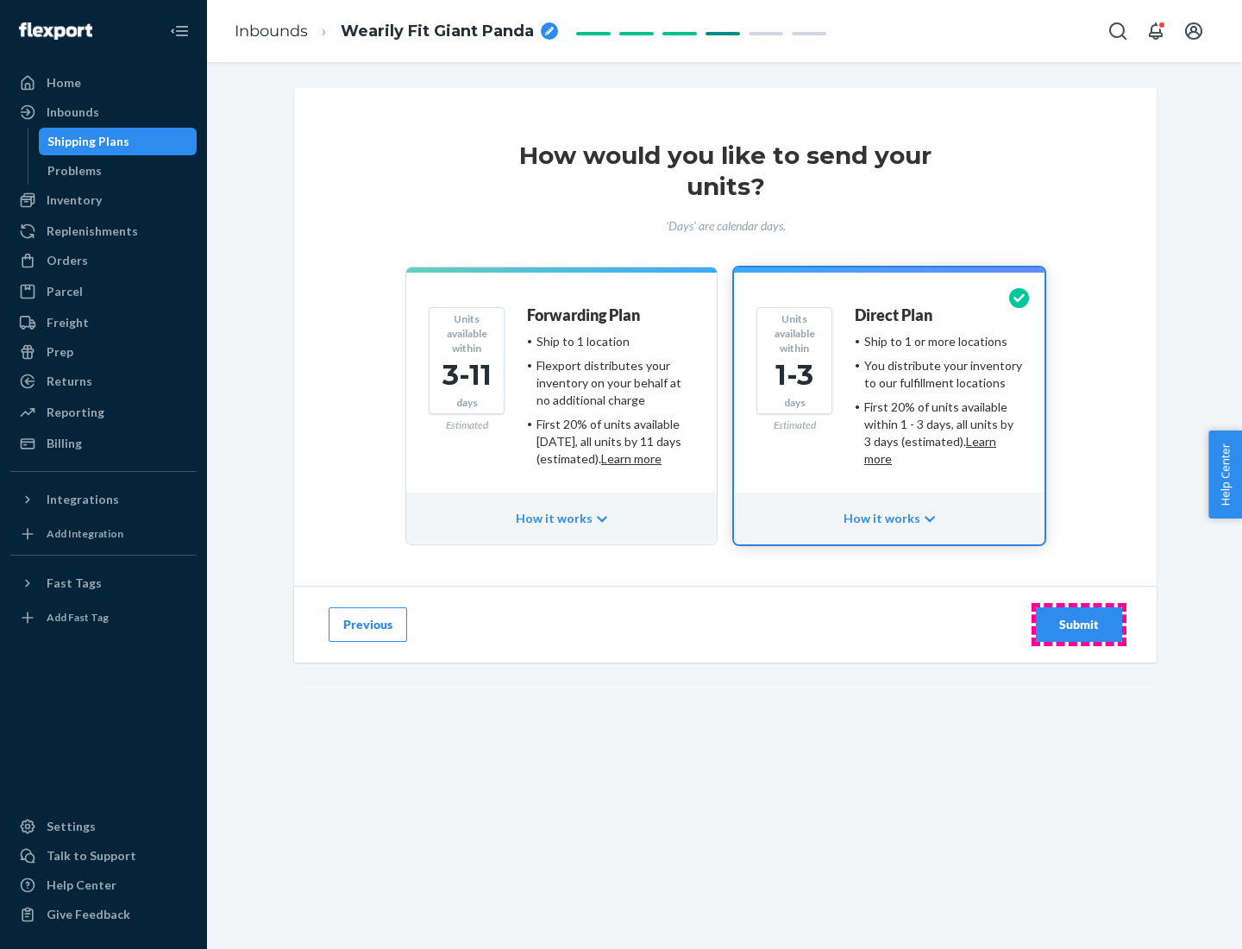
click at [1079, 624] on div "Submit" at bounding box center [1078, 624] width 57 height 17
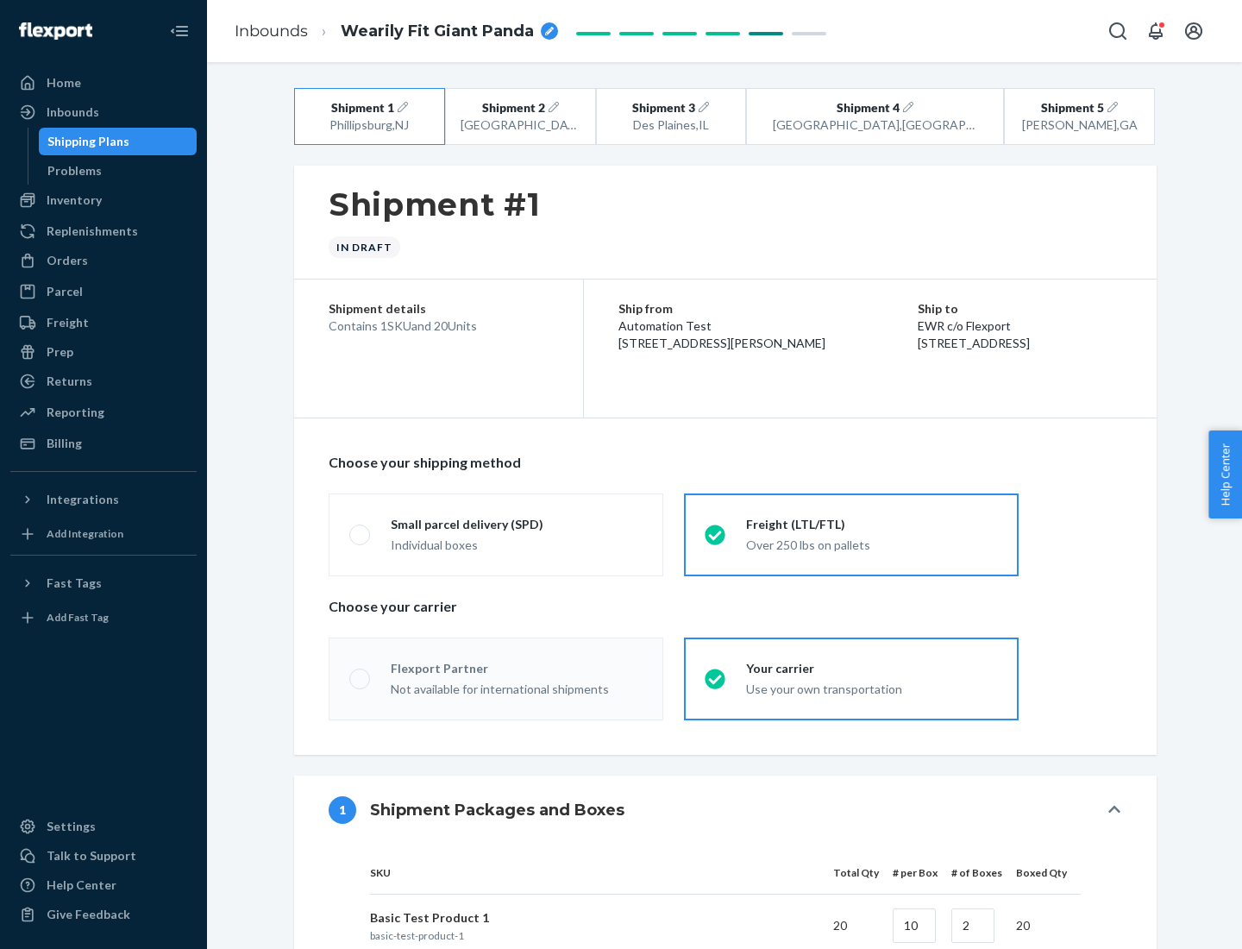
radio input "true"
radio input "false"
radio input "true"
radio input "false"
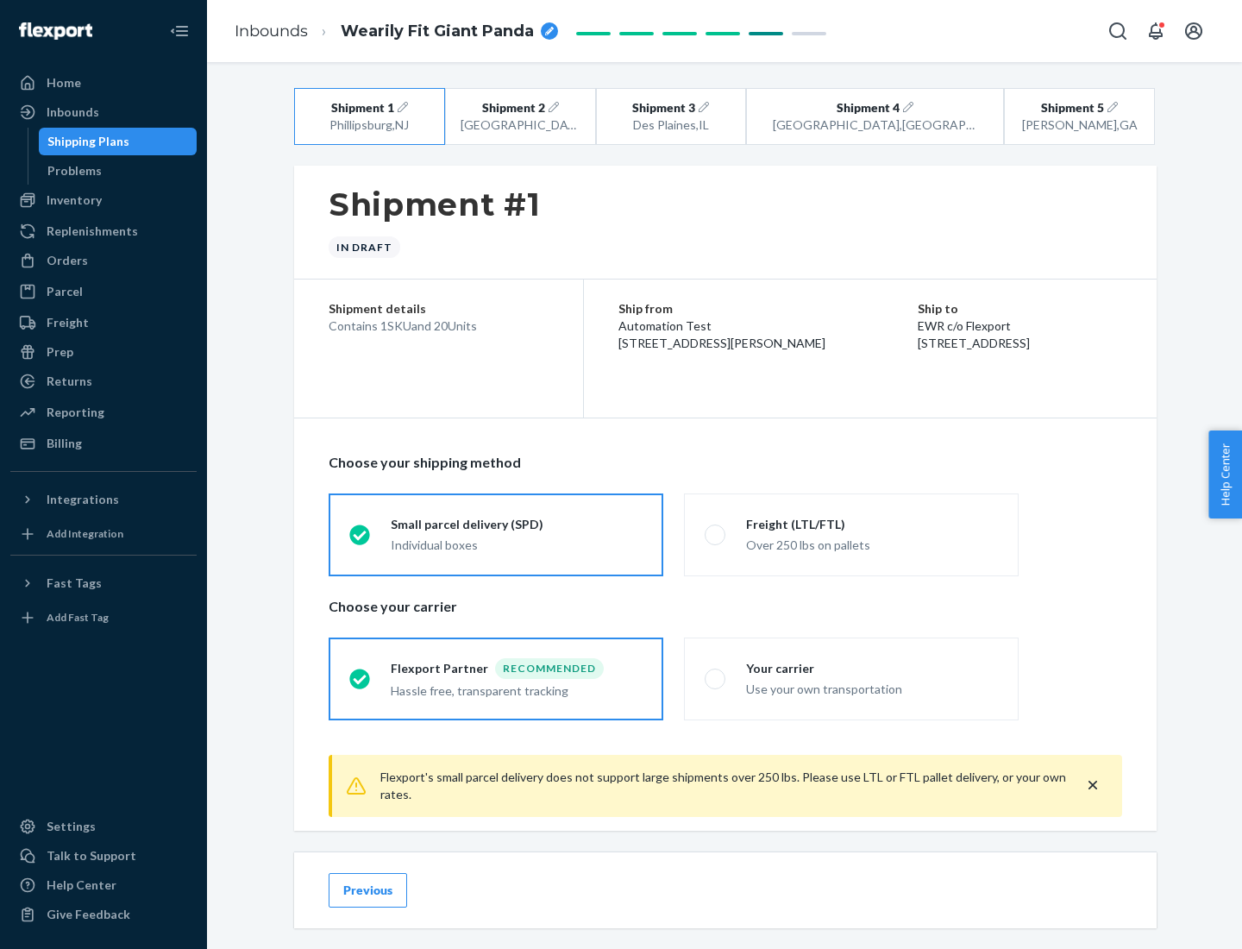
scroll to position [19, 0]
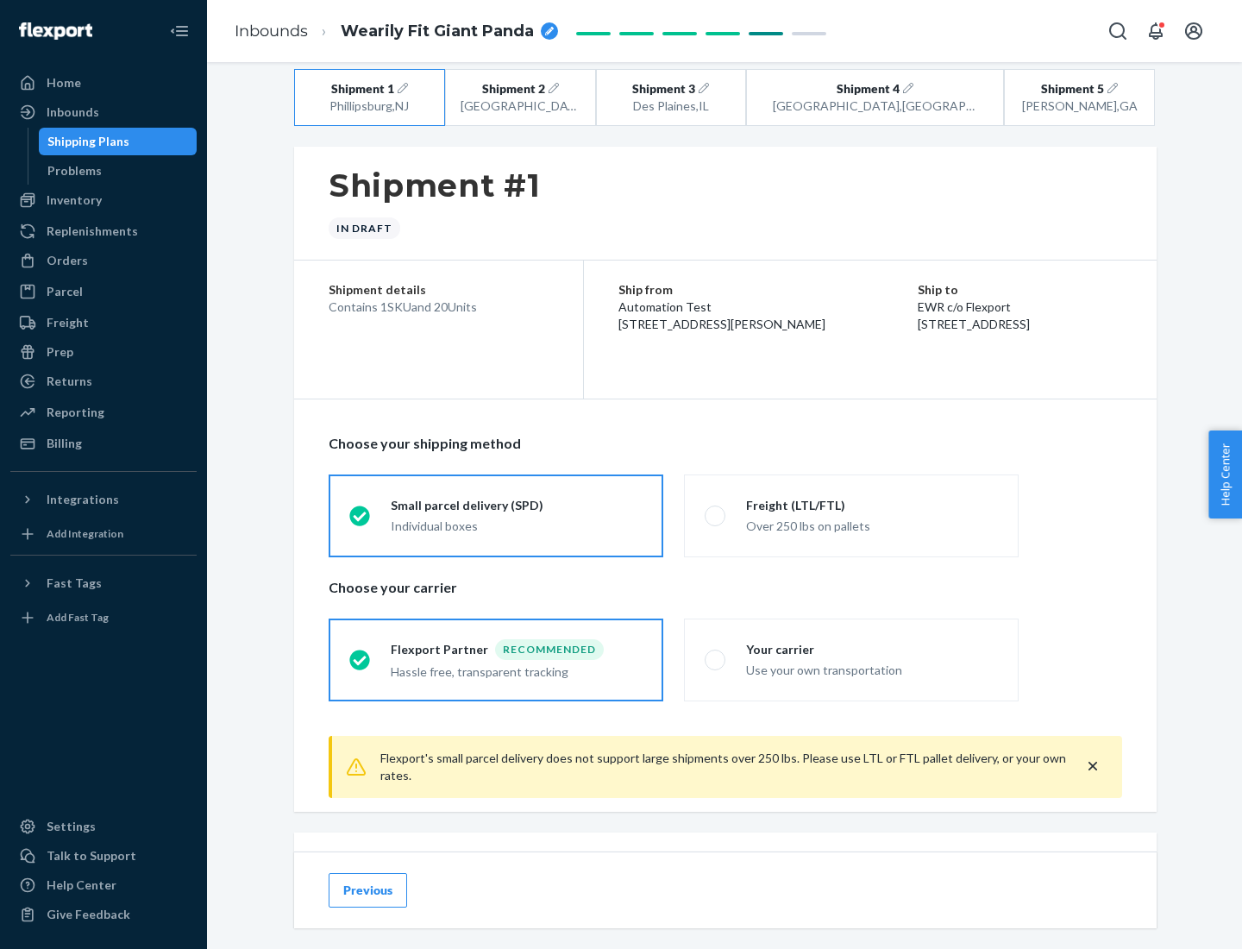
click at [872, 504] on div "Freight (LTL/FTL)" at bounding box center [872, 505] width 252 height 17
click at [716, 510] on input "Freight (LTL/FTL) Over 250 lbs on pallets" at bounding box center [710, 515] width 11 height 11
radio input "true"
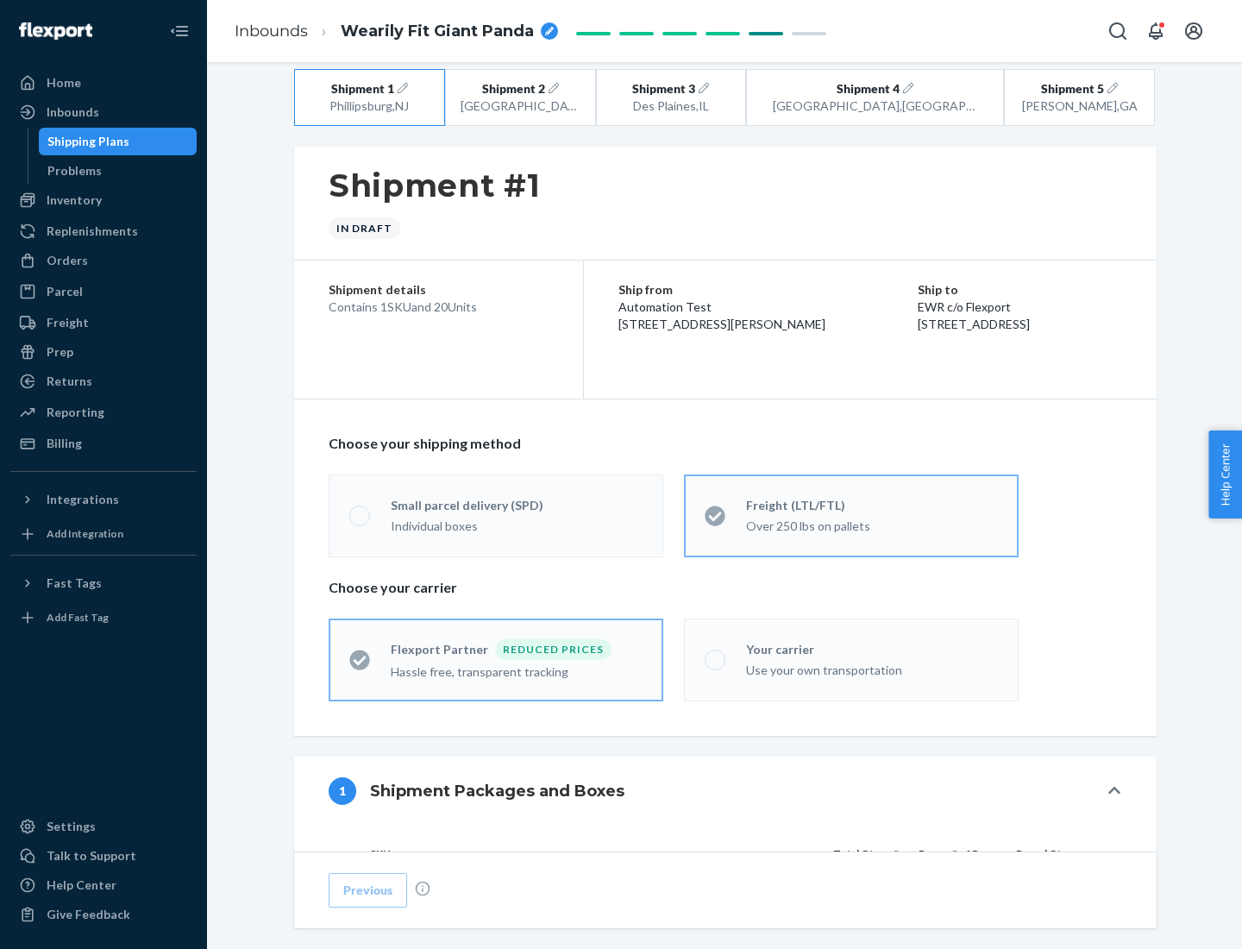
radio input "false"
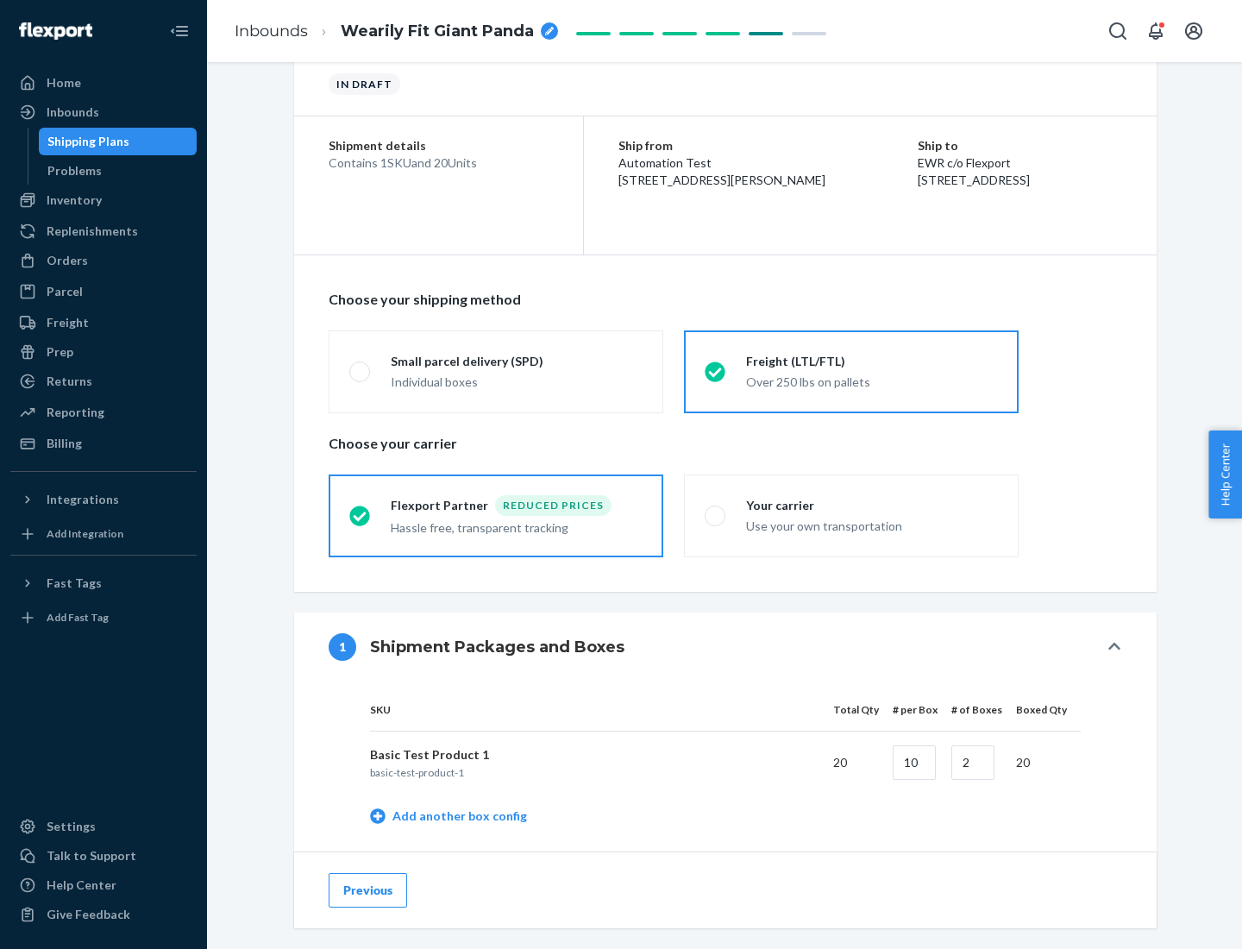
click at [872, 504] on div "Your carrier" at bounding box center [872, 505] width 252 height 17
click at [716, 510] on input "Your carrier Use your own transportation" at bounding box center [710, 515] width 11 height 11
radio input "true"
radio input "false"
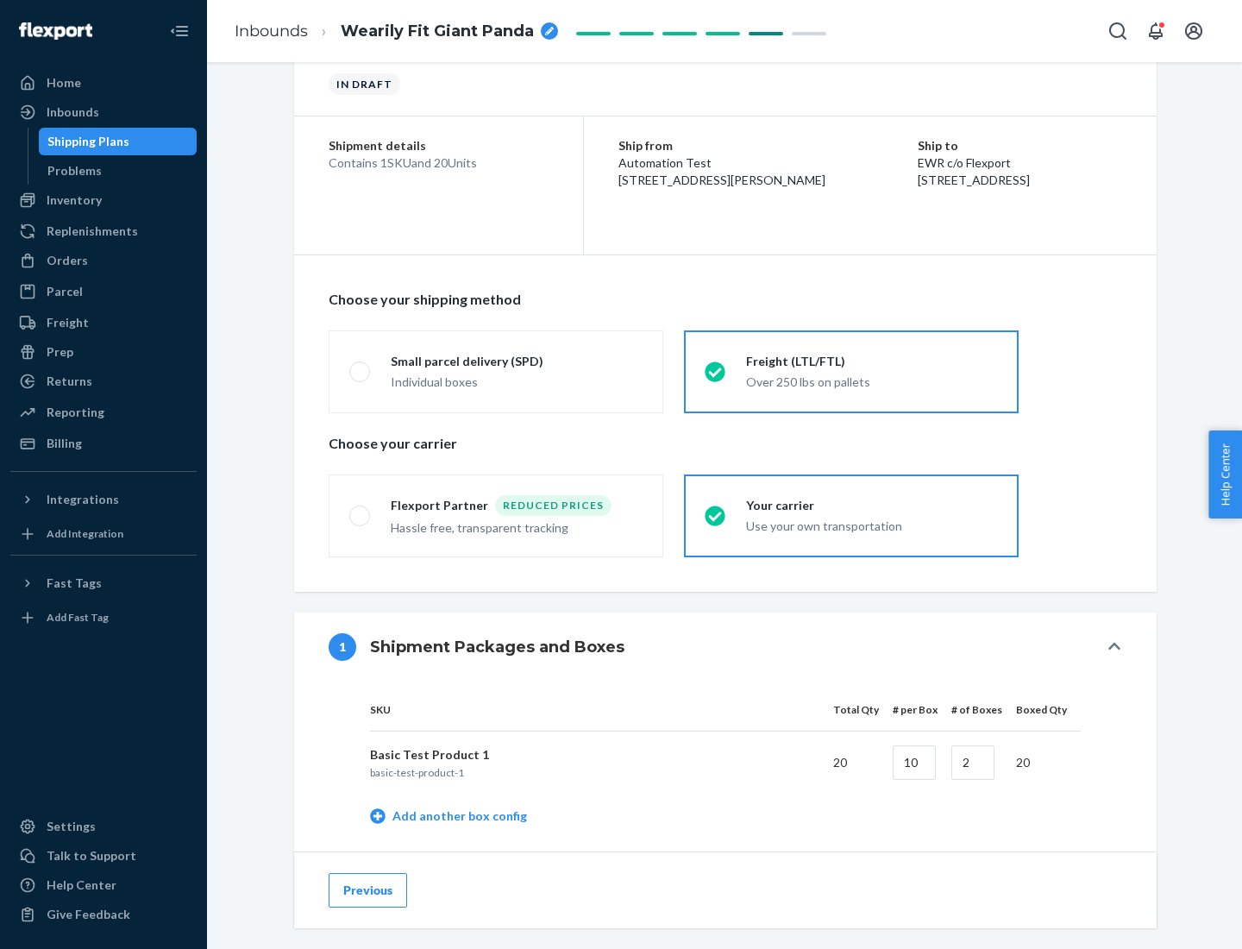
scroll to position [545, 0]
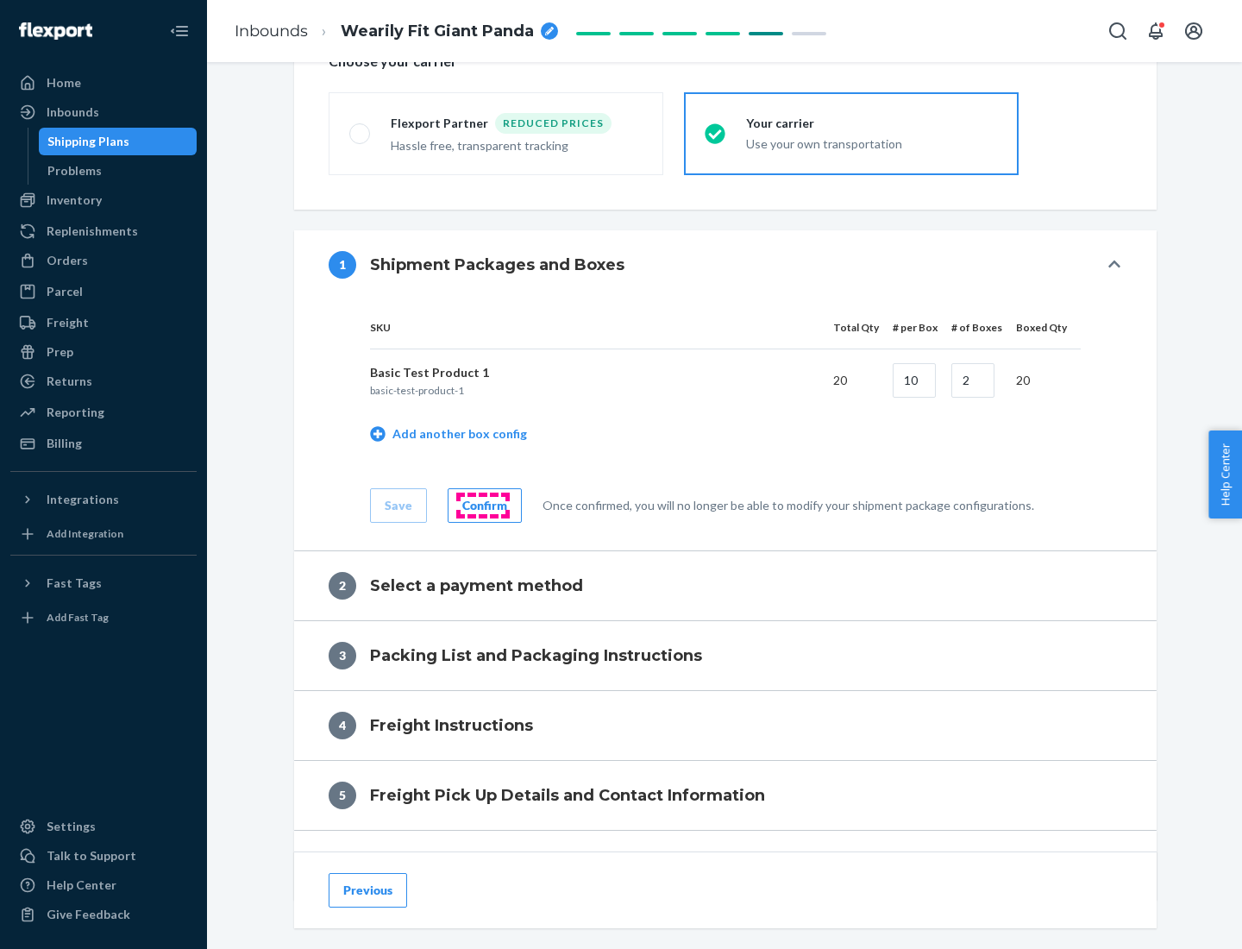
click at [482, 504] on div "Confirm" at bounding box center [484, 505] width 45 height 17
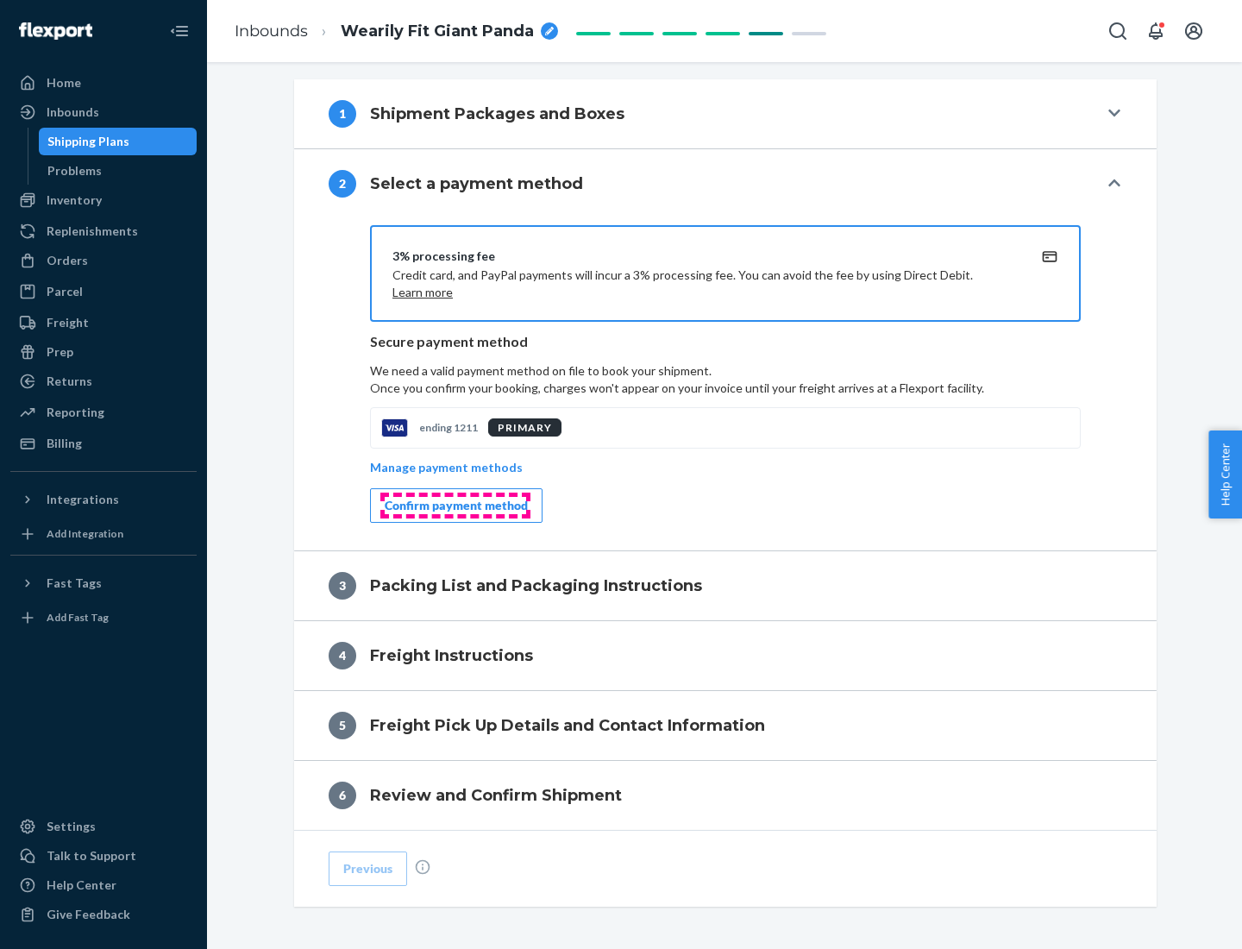
click at [454, 505] on div "Confirm payment method" at bounding box center [456, 505] width 143 height 17
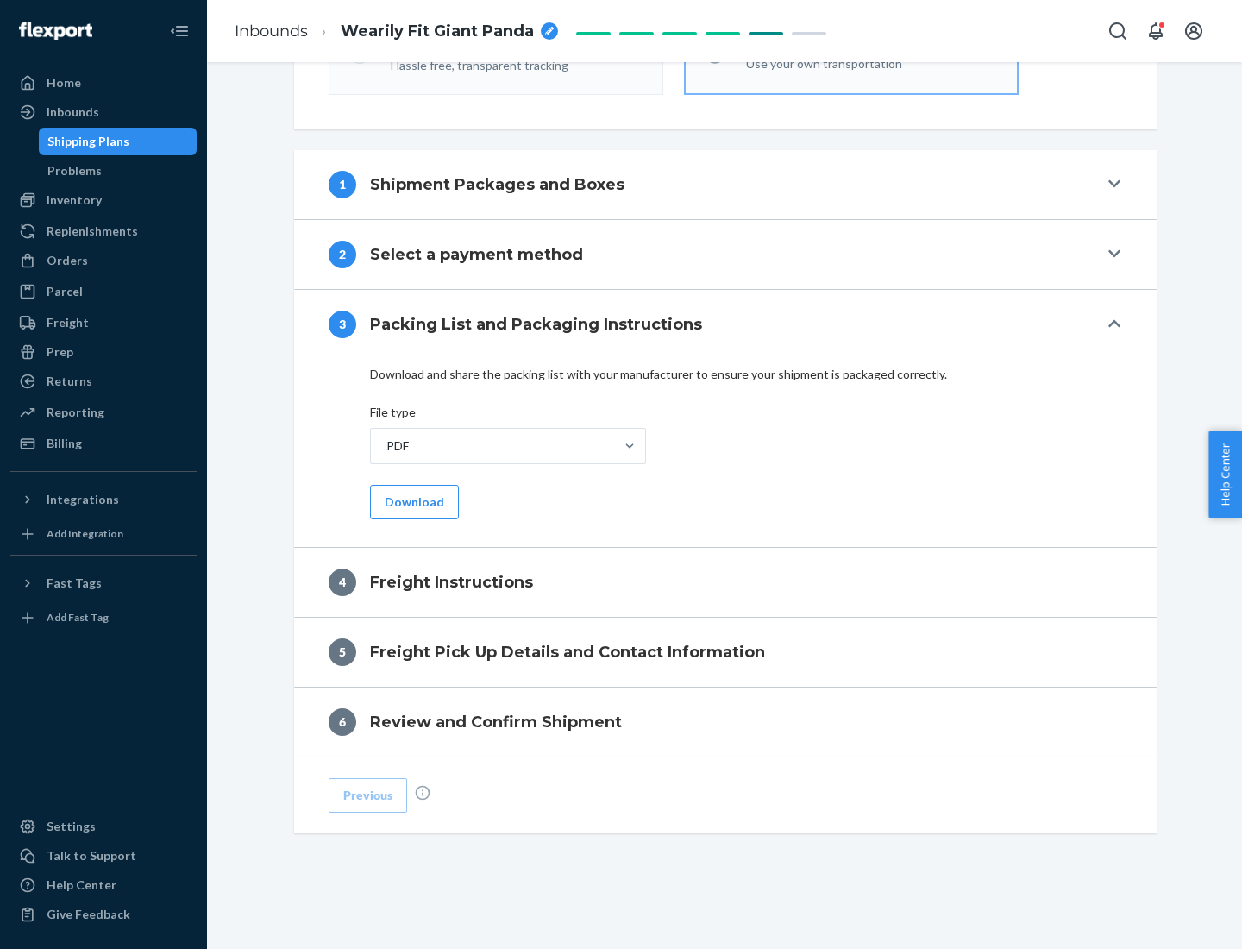
scroll to position [622, 0]
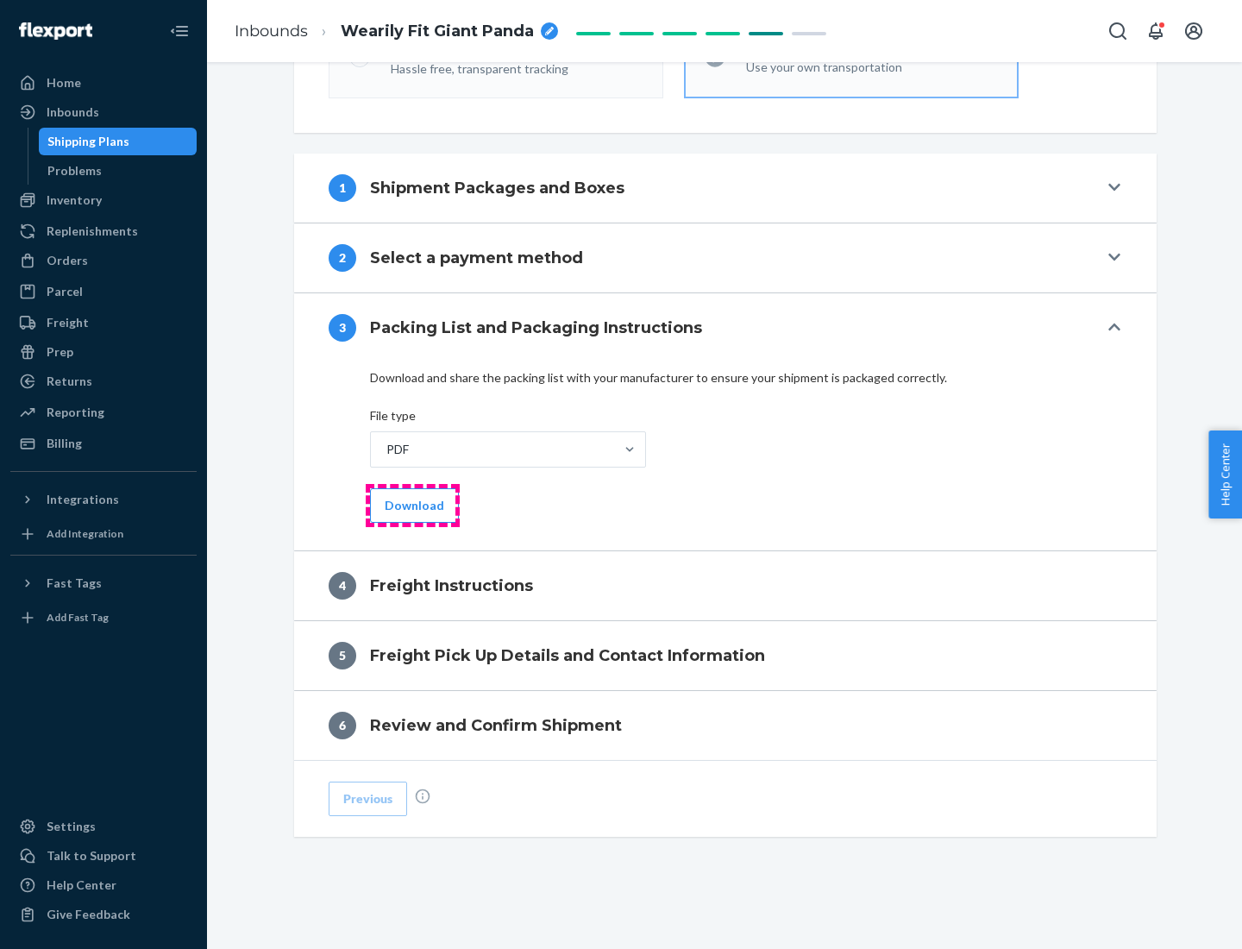
click at [412, 504] on button "Download" at bounding box center [414, 505] width 89 height 34
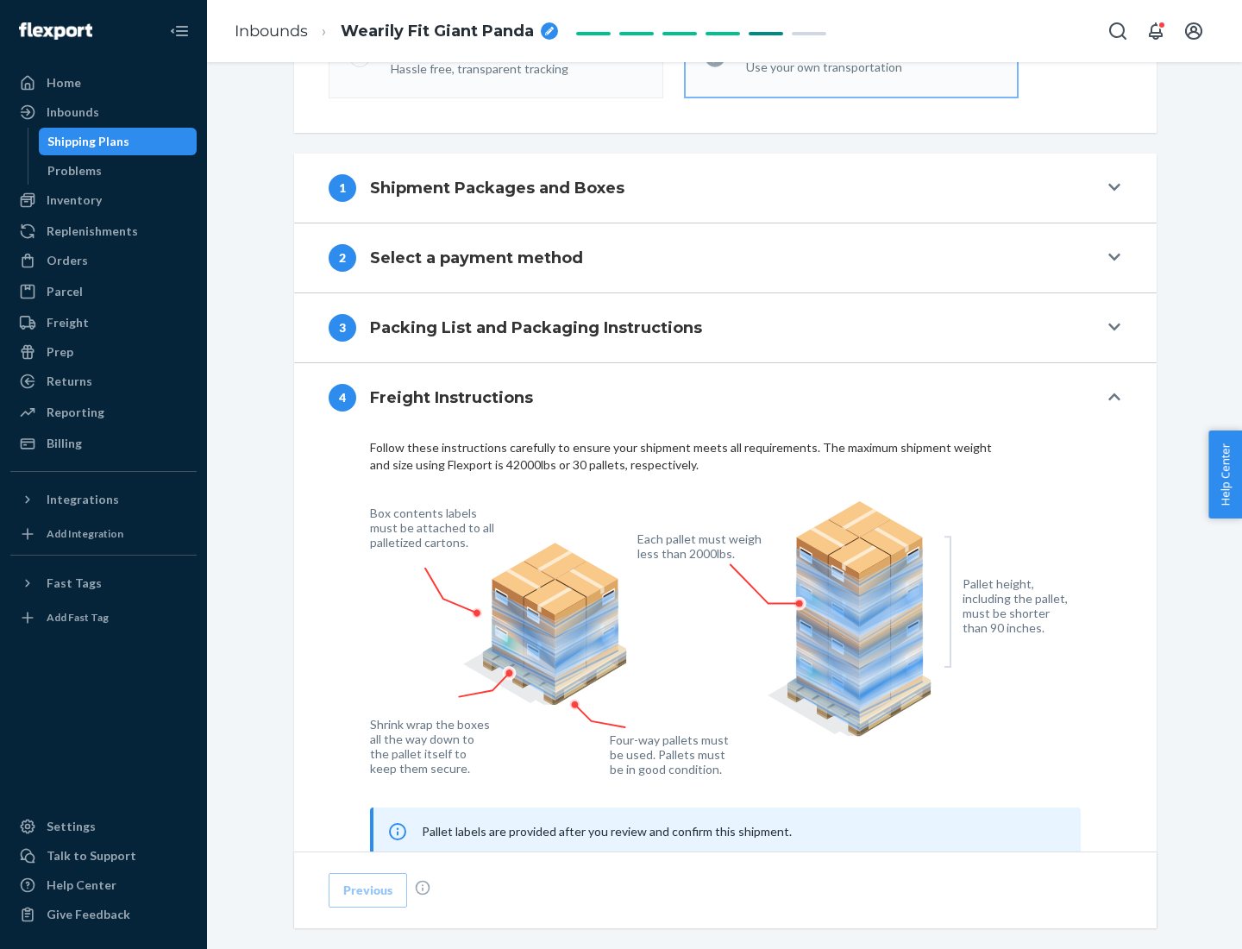
scroll to position [1043, 0]
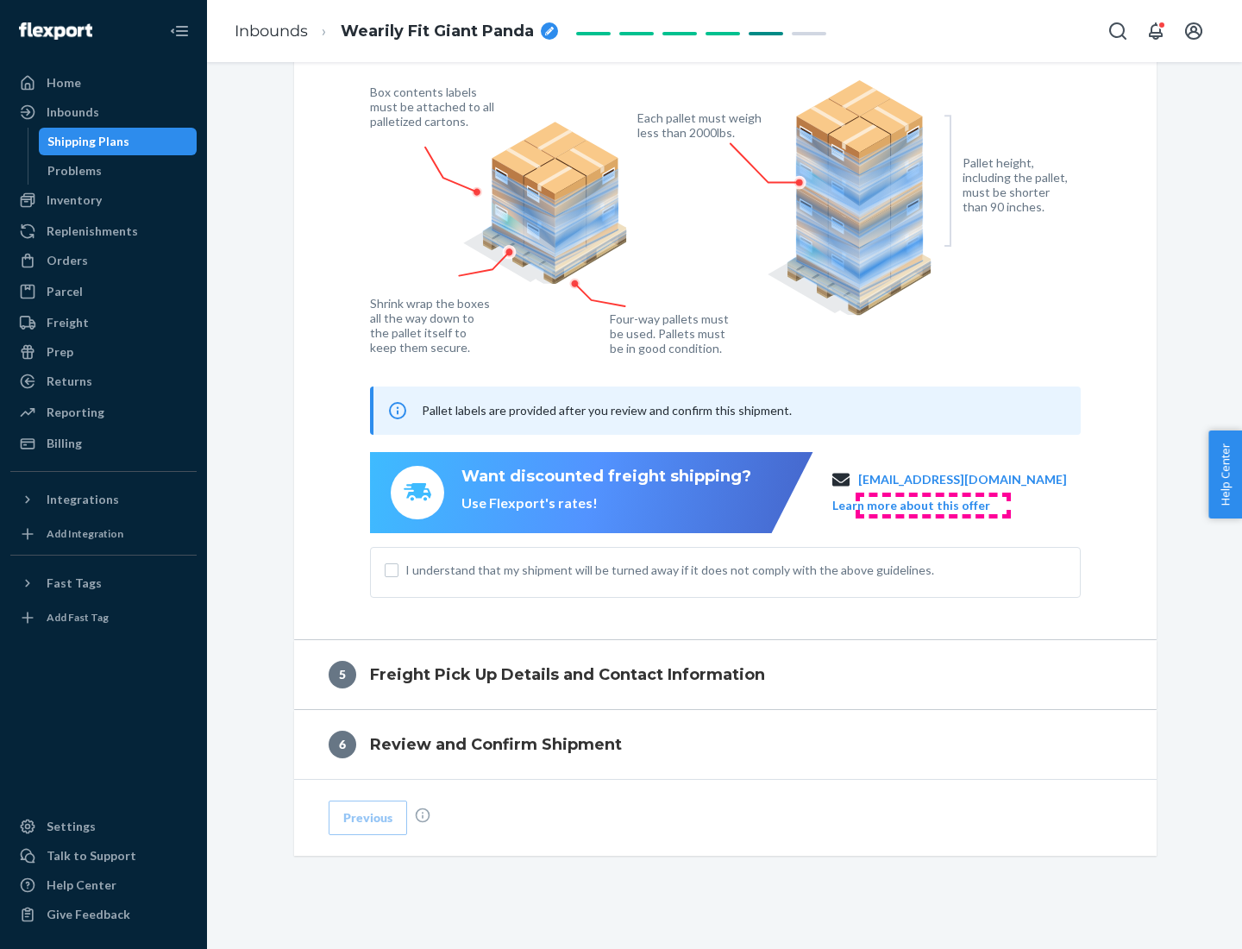
click at [932, 504] on button "Learn more about this offer" at bounding box center [911, 505] width 158 height 17
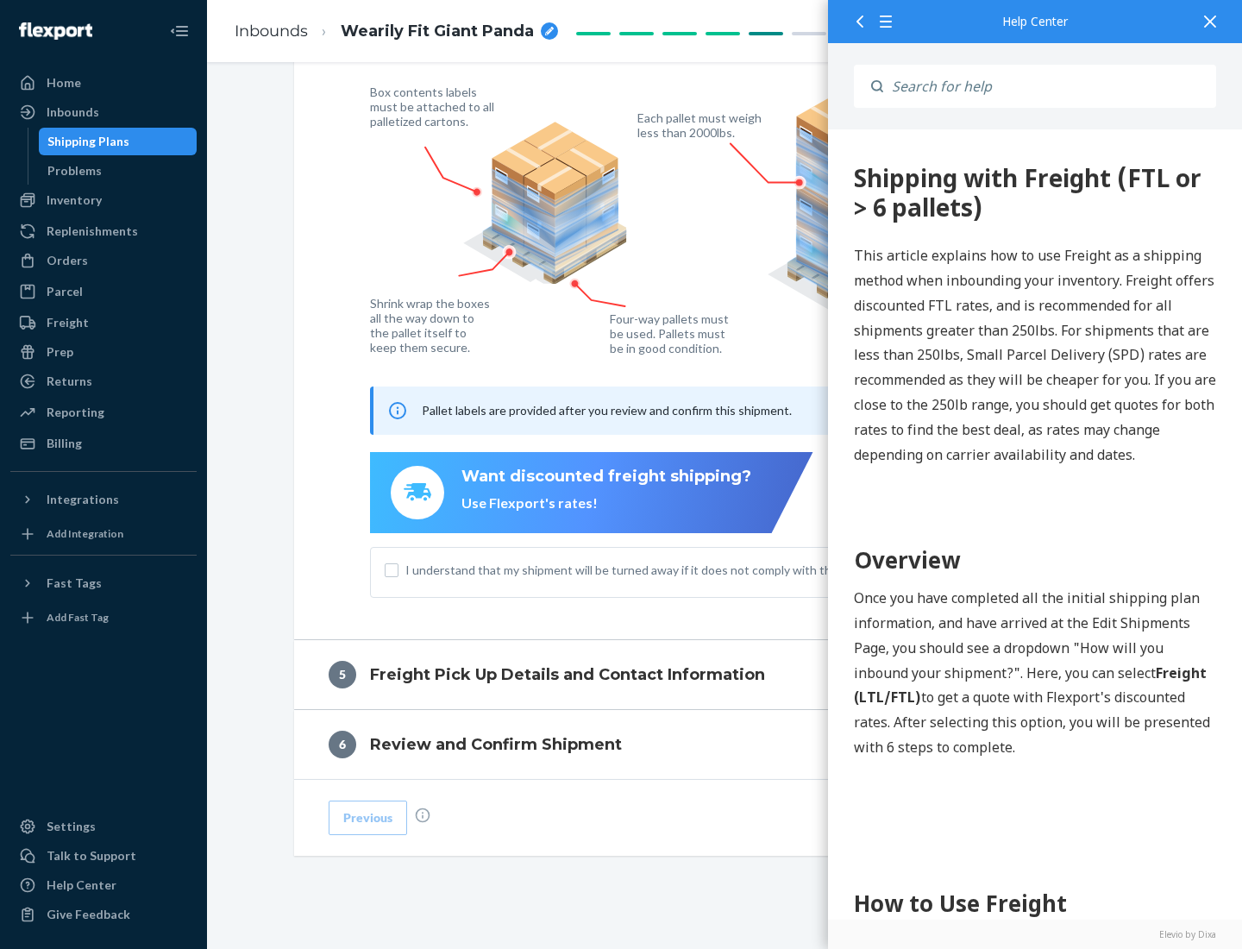
scroll to position [0, 0]
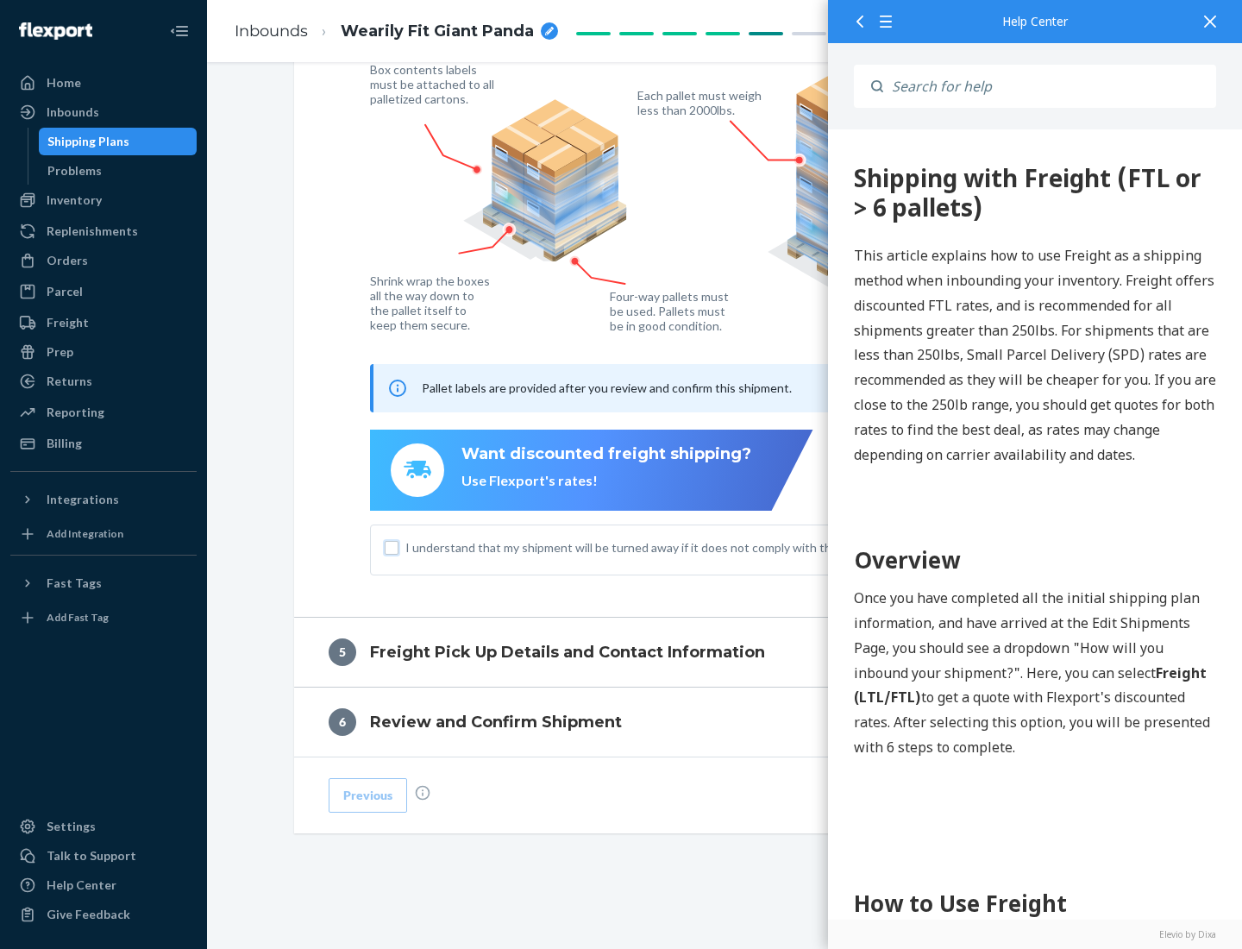
click at [392, 547] on input "I understand that my shipment will be turned away if it does not comply with th…" at bounding box center [392, 548] width 14 height 14
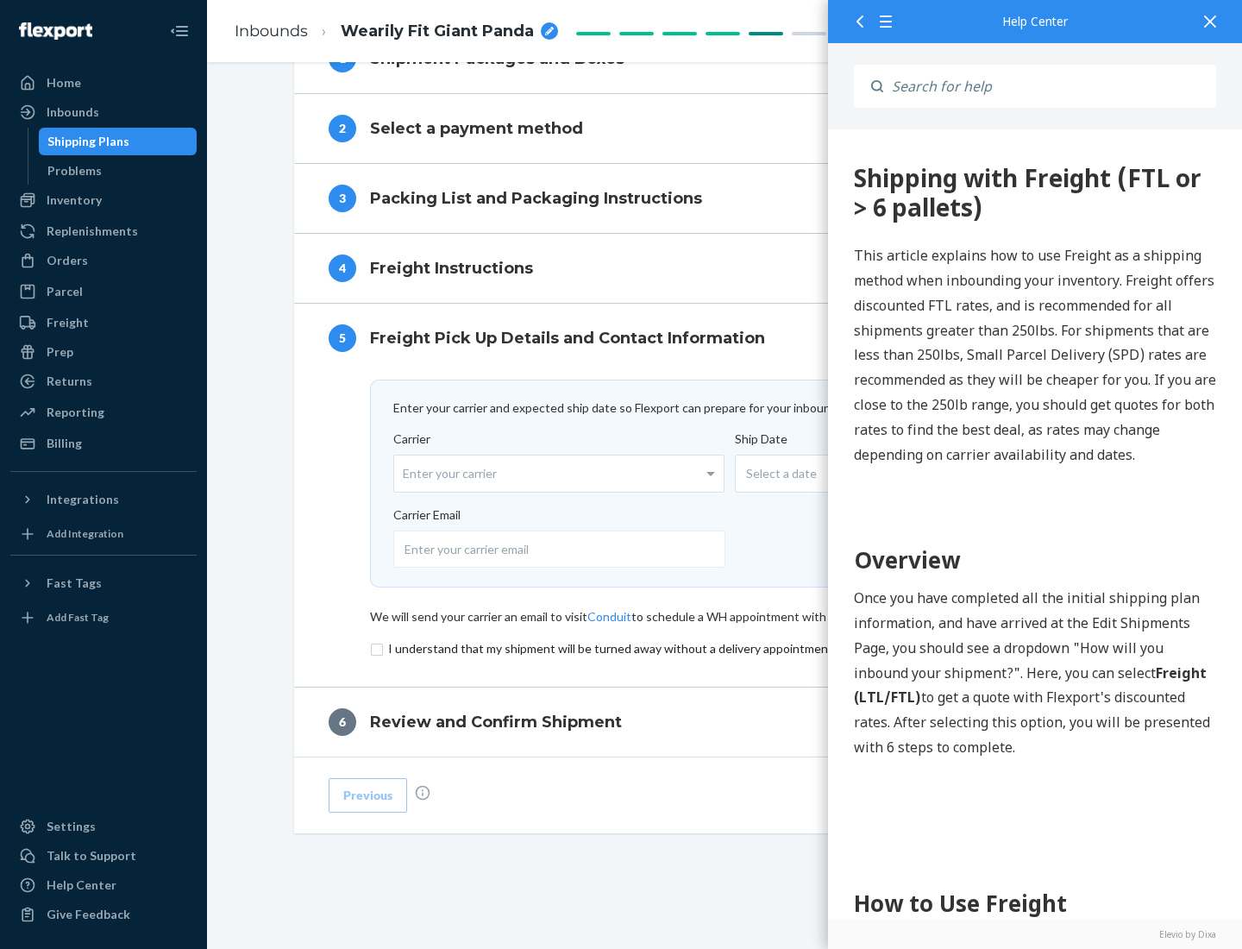
scroll to position [751, 0]
click at [725, 648] on input "checkbox" at bounding box center [725, 648] width 711 height 21
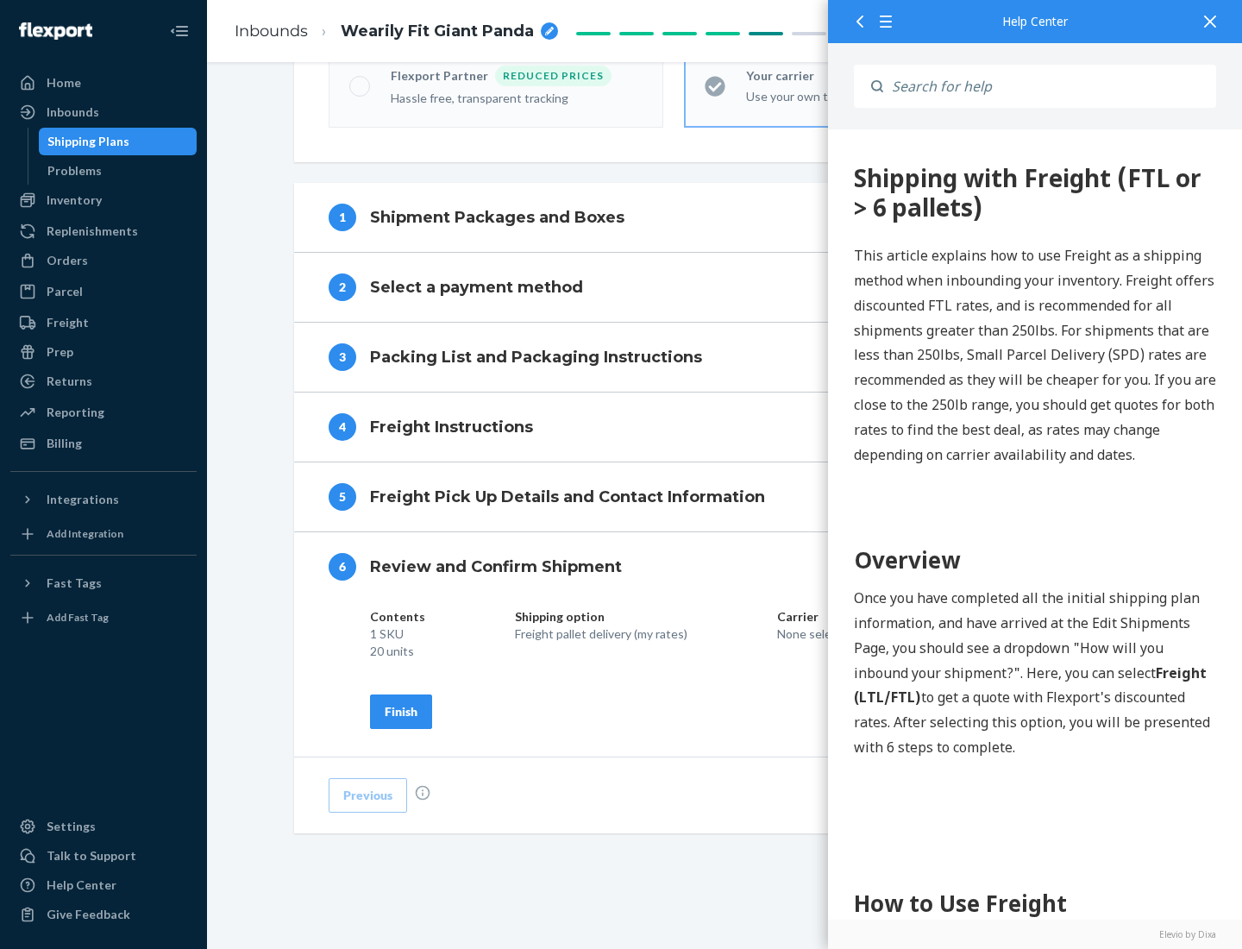
scroll to position [592, 0]
click at [401, 711] on div "Finish" at bounding box center [401, 711] width 33 height 17
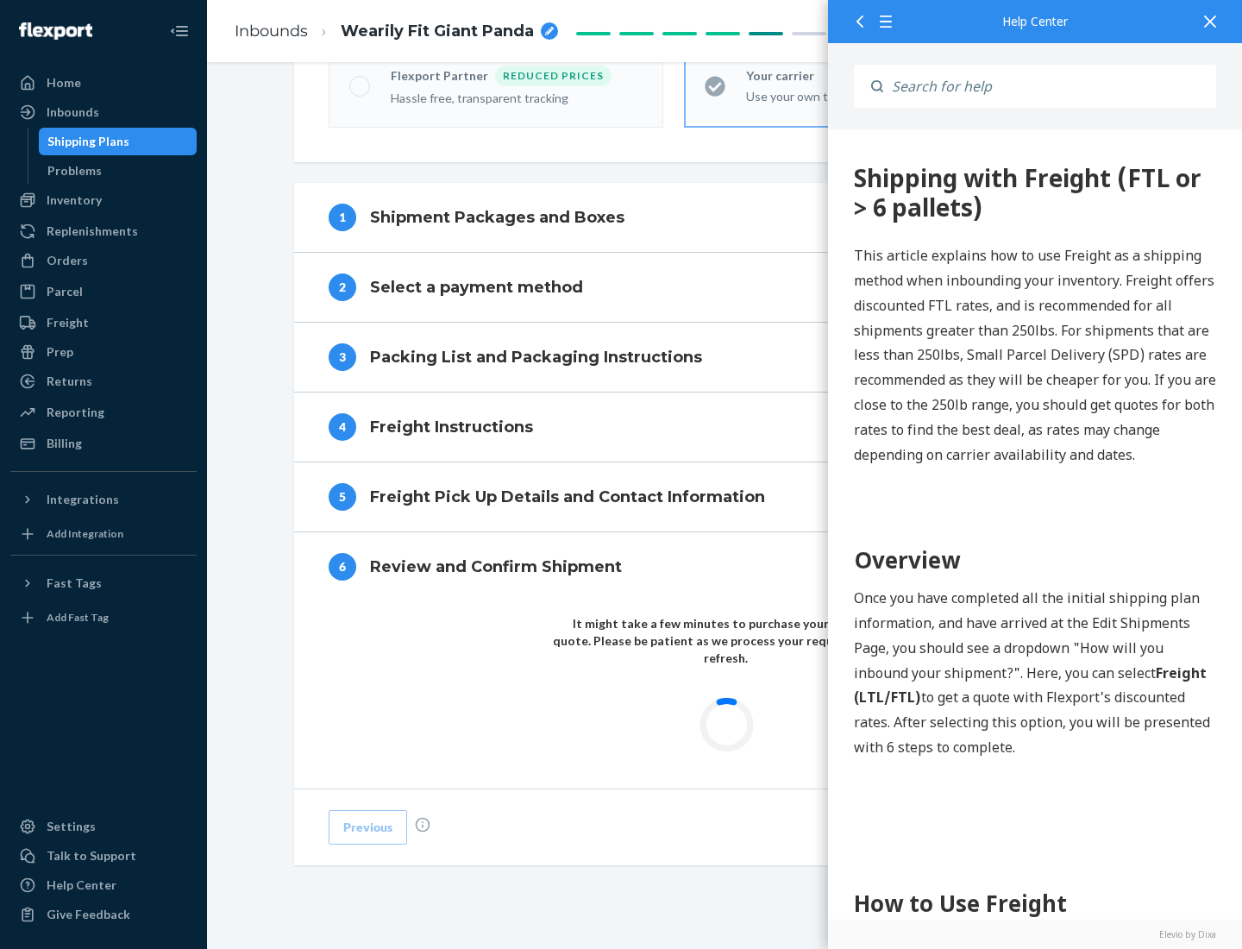
scroll to position [506, 0]
